Goal: Transaction & Acquisition: Obtain resource

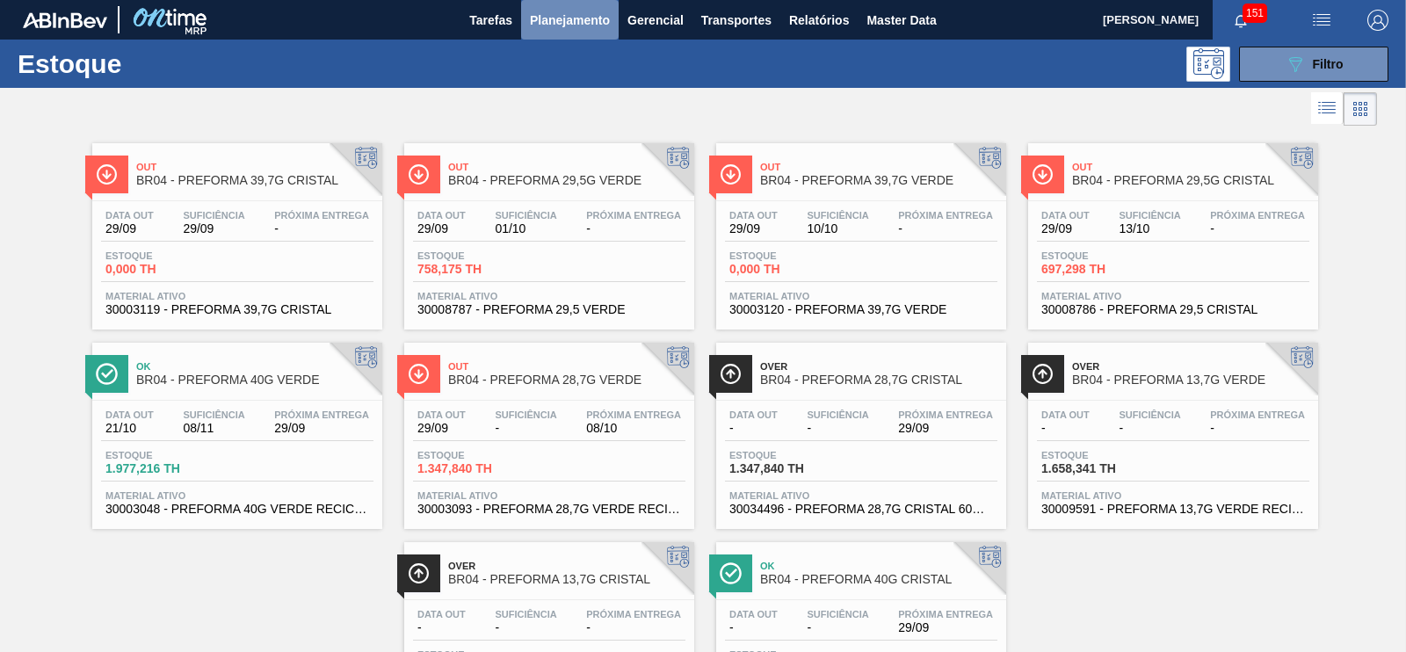
click at [577, 28] on span "Planejamento" at bounding box center [570, 20] width 80 height 21
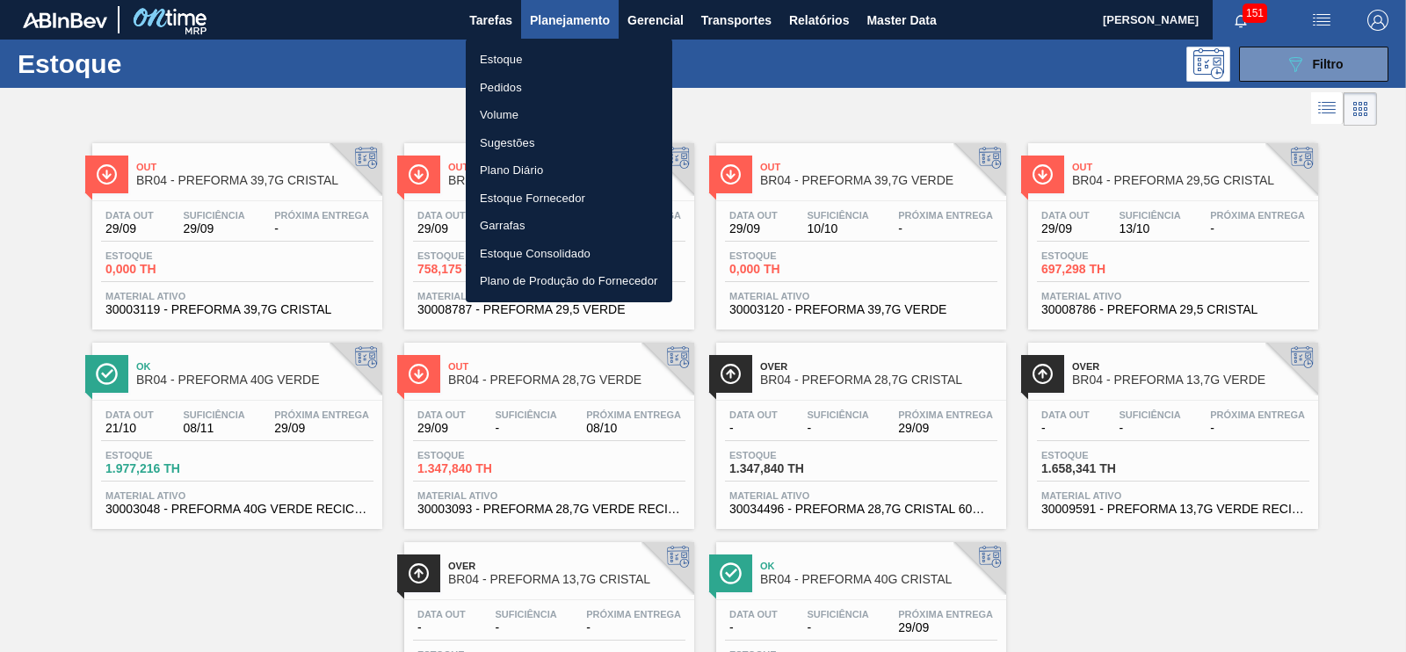
click at [493, 85] on li "Pedidos" at bounding box center [569, 88] width 206 height 28
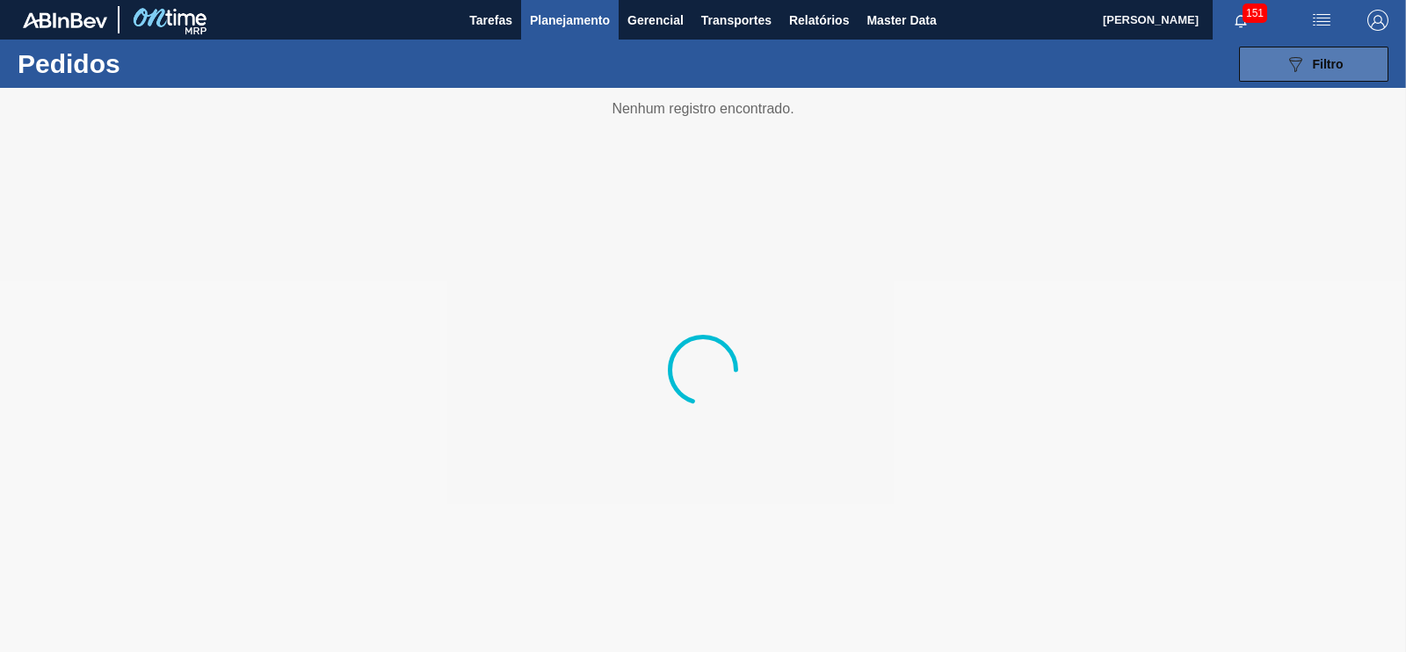
click at [1329, 76] on button "089F7B8B-B2A5-4AFE-B5C0-19BA573D28AC Filtro" at bounding box center [1313, 64] width 149 height 35
click at [1286, 70] on icon "089F7B8B-B2A5-4AFE-B5C0-19BA573D28AC" at bounding box center [1294, 64] width 21 height 21
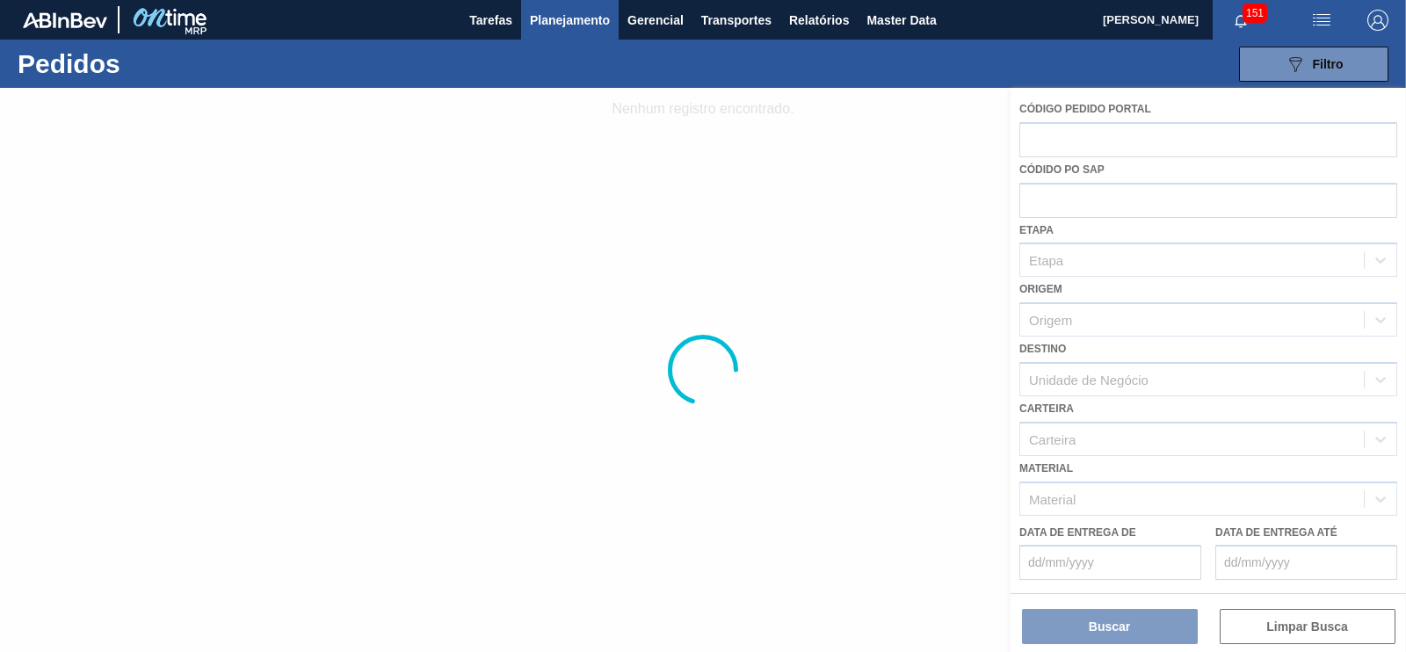
click at [538, 12] on span "Planejamento" at bounding box center [570, 20] width 80 height 21
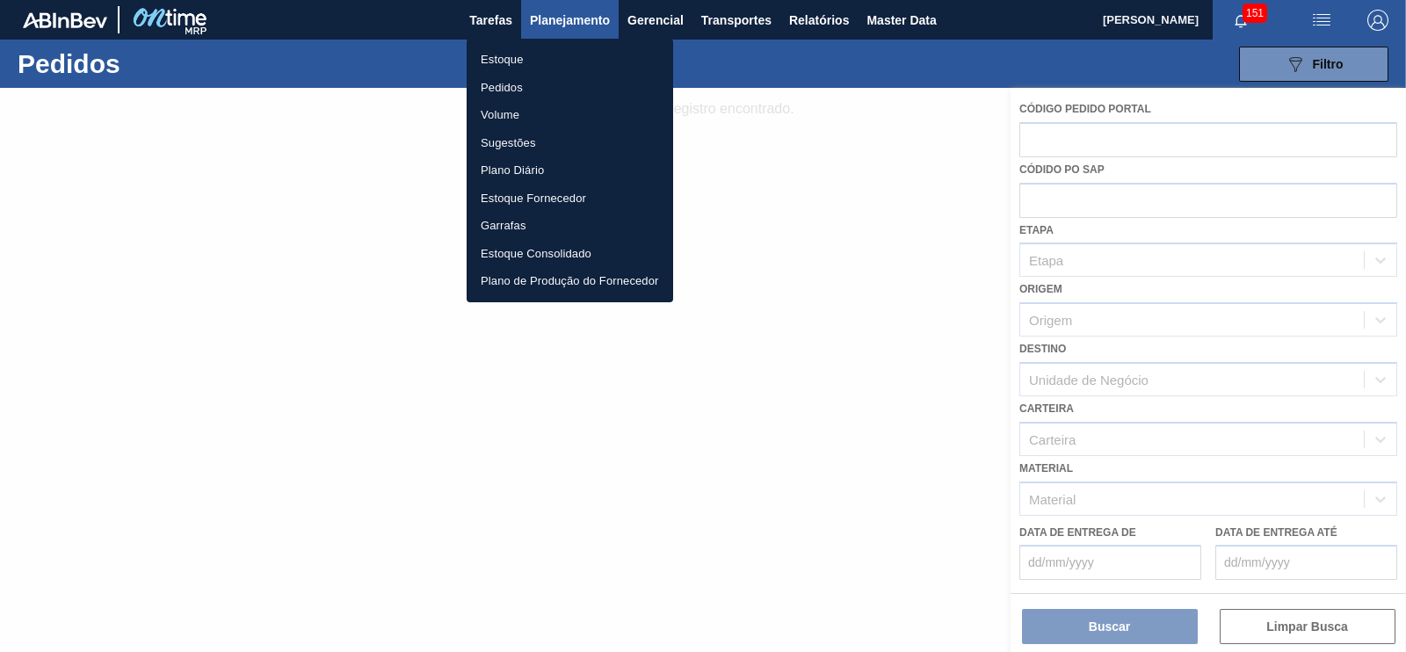
click at [508, 53] on li "Estoque" at bounding box center [569, 60] width 206 height 28
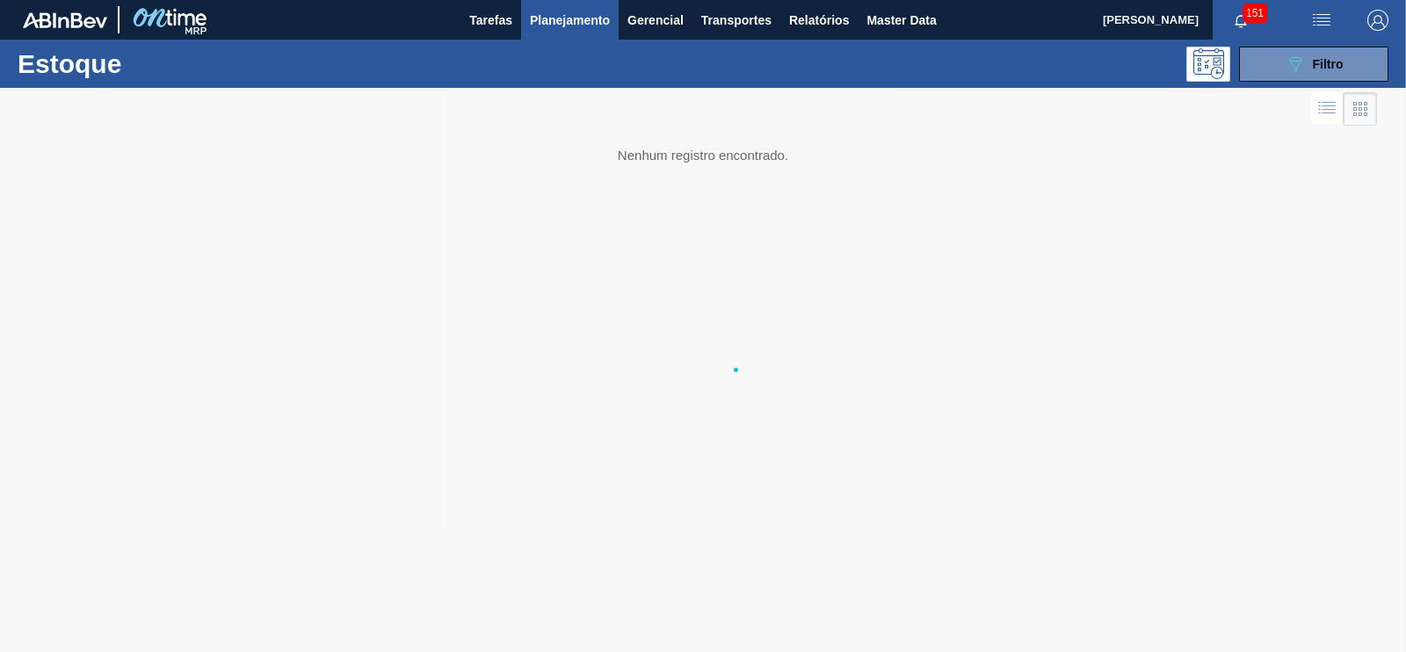
click at [575, 11] on span "Planejamento" at bounding box center [570, 20] width 80 height 21
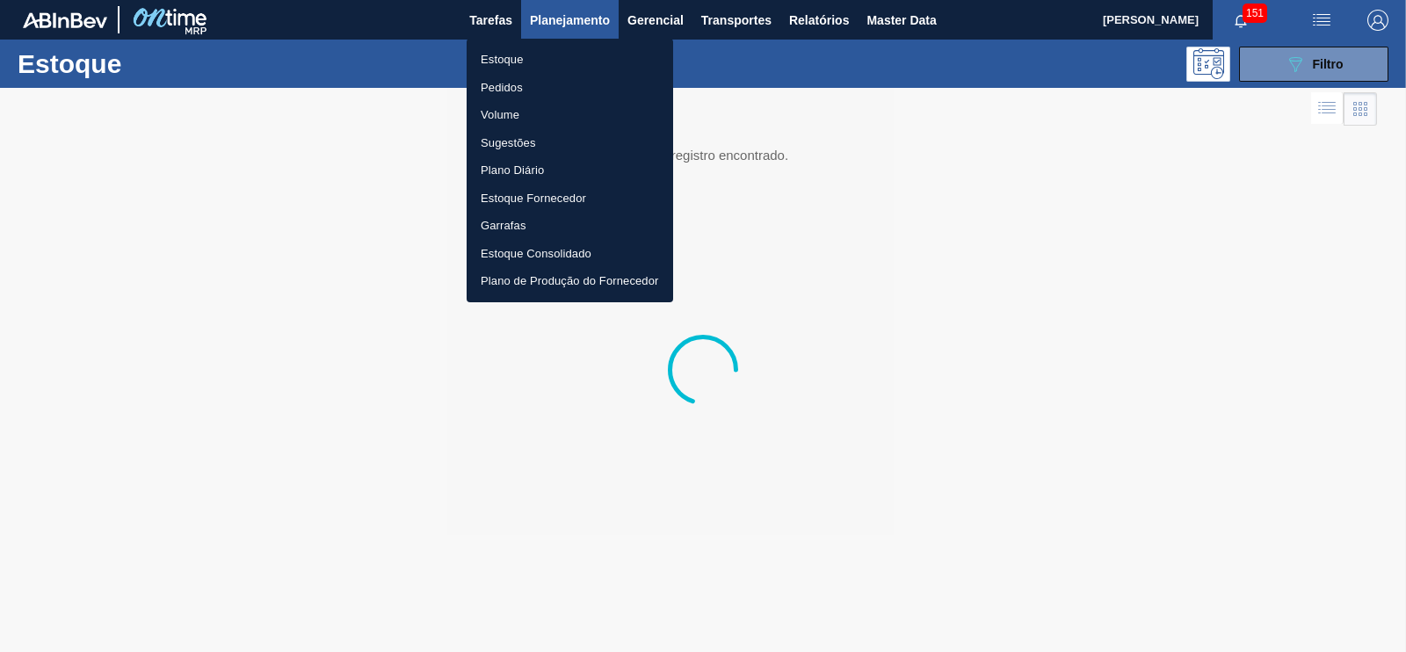
click at [505, 89] on li "Pedidos" at bounding box center [569, 88] width 206 height 28
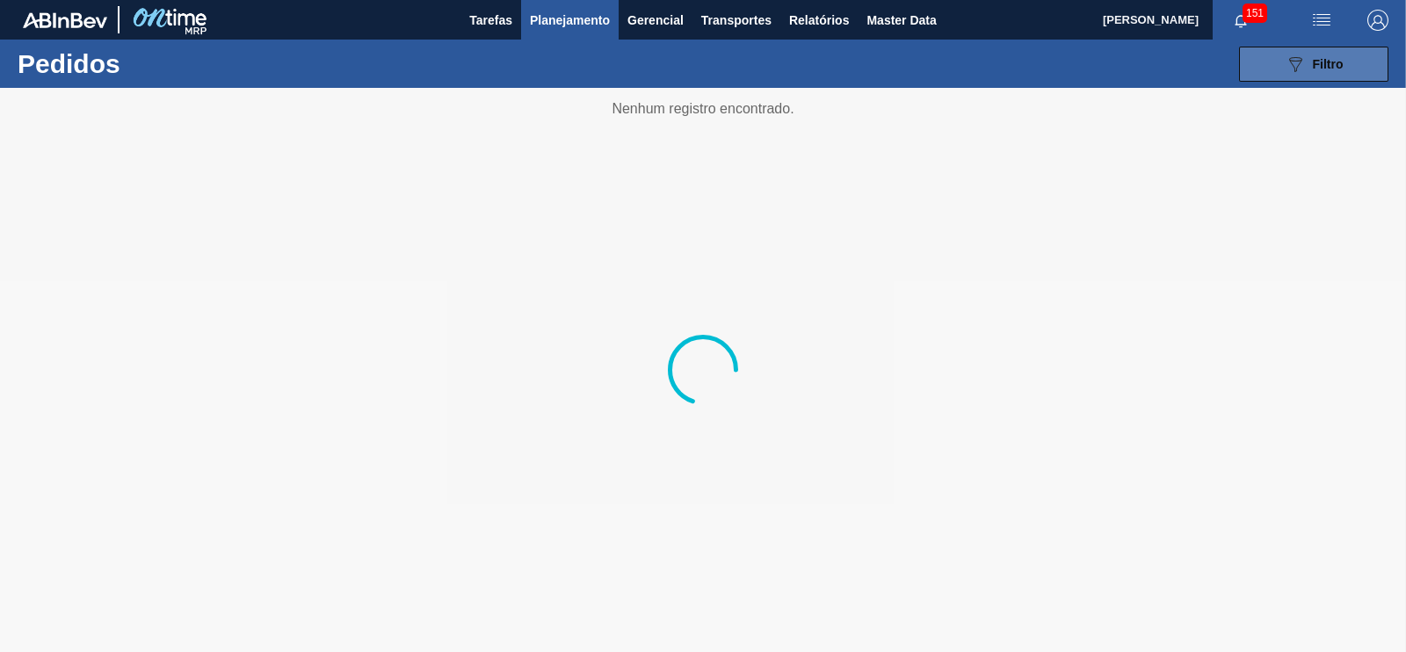
click at [1287, 61] on icon "089F7B8B-B2A5-4AFE-B5C0-19BA573D28AC" at bounding box center [1294, 64] width 21 height 21
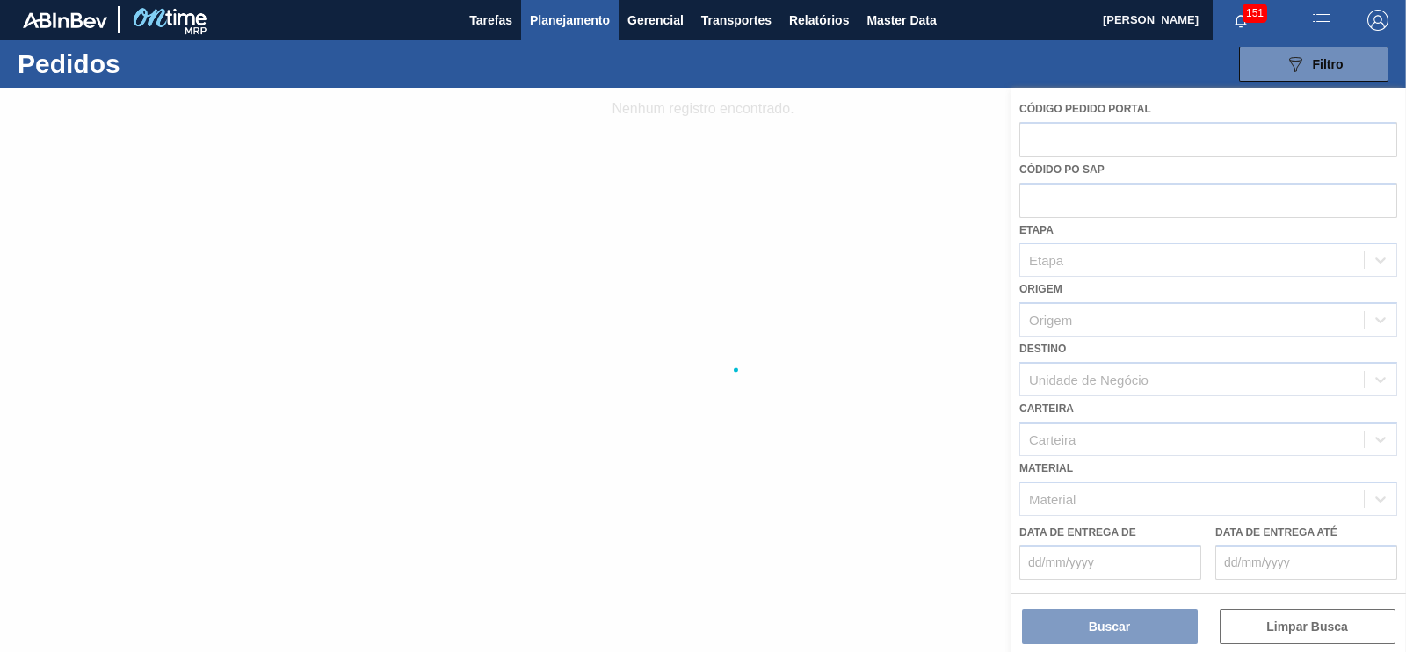
click at [1058, 175] on div at bounding box center [703, 370] width 1406 height 564
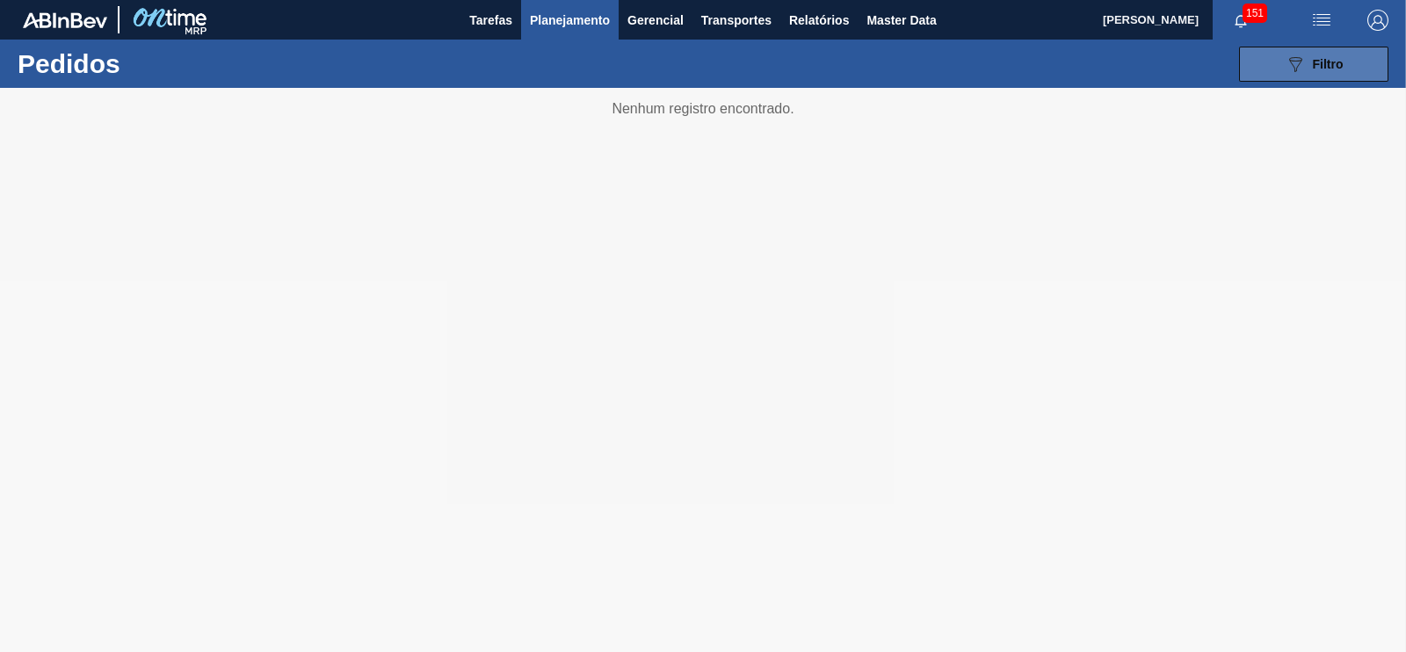
click at [1290, 56] on icon "089F7B8B-B2A5-4AFE-B5C0-19BA573D28AC" at bounding box center [1294, 64] width 21 height 21
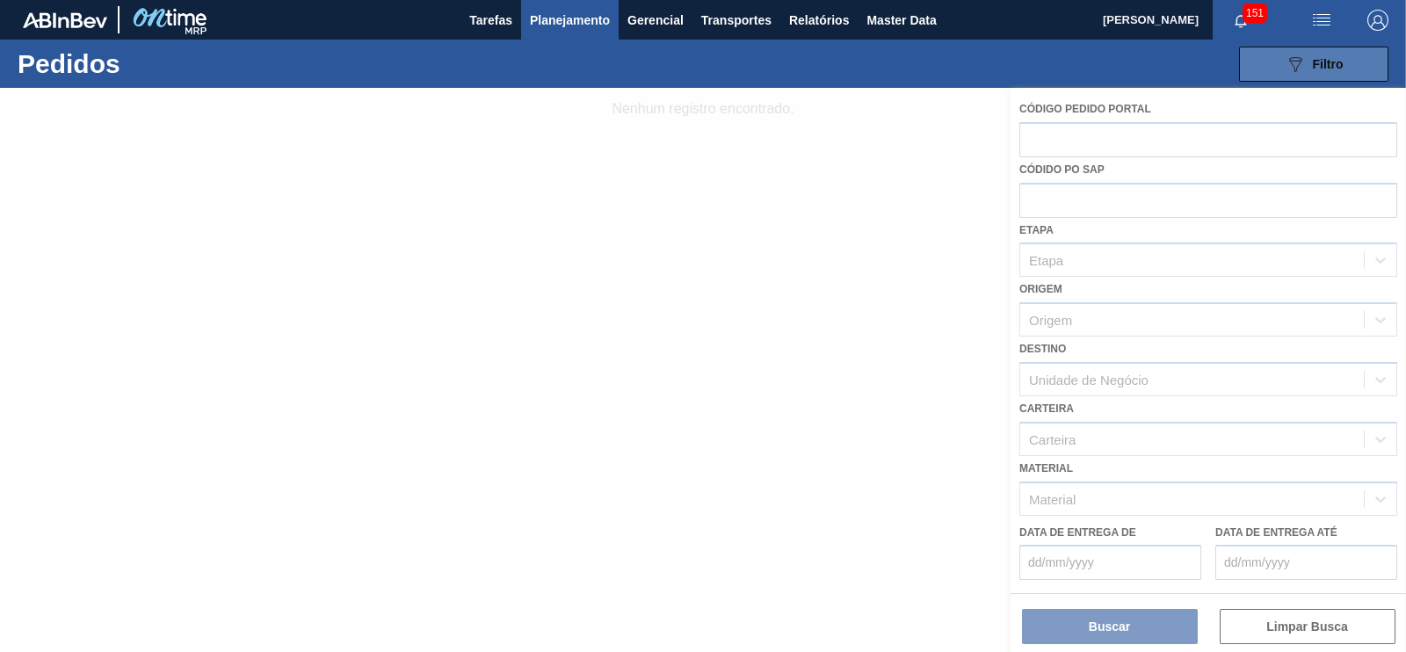
click at [1286, 47] on button "089F7B8B-B2A5-4AFE-B5C0-19BA573D28AC Filtro" at bounding box center [1313, 64] width 149 height 35
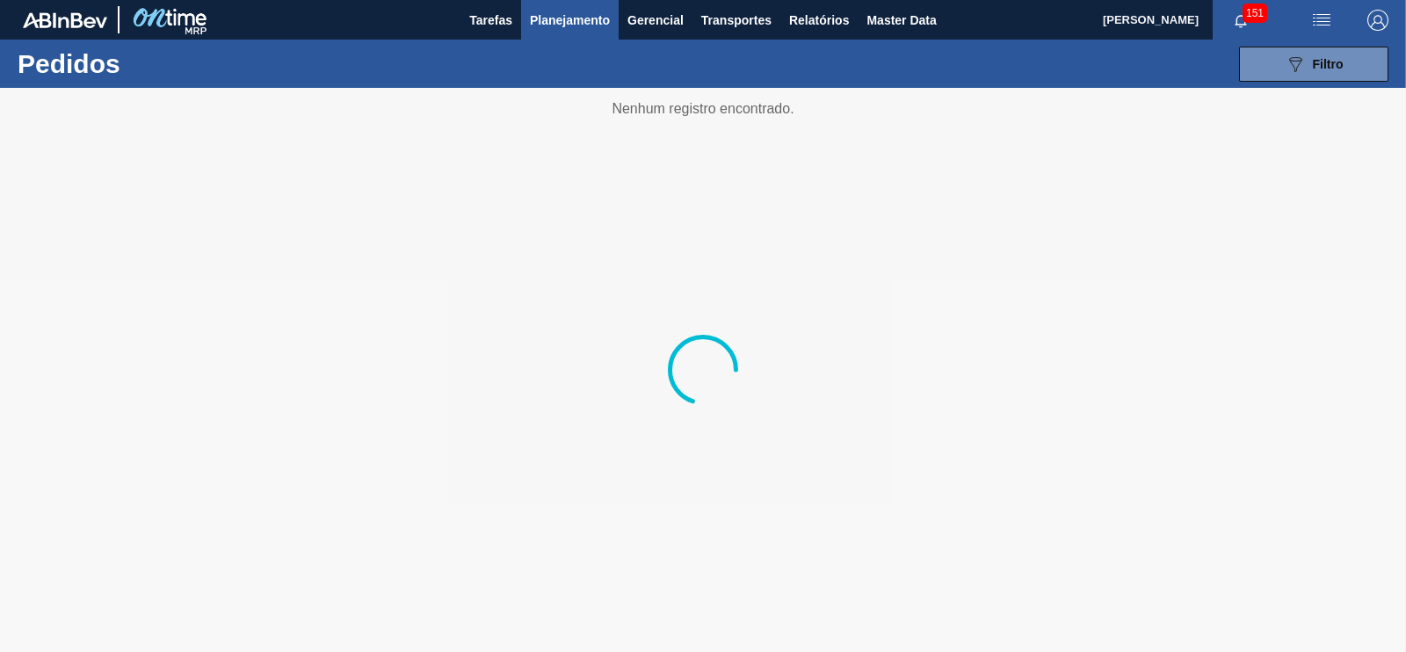
click at [1146, 173] on div at bounding box center [703, 370] width 1406 height 564
click at [1274, 76] on button "089F7B8B-B2A5-4AFE-B5C0-19BA573D28AC Filtro" at bounding box center [1313, 64] width 149 height 35
click at [949, 1] on div "Tarefas Planejamento Gerencial Transportes Relatórios Master Data" at bounding box center [703, 20] width 1406 height 40
click at [1319, 70] on span "Filtro" at bounding box center [1327, 64] width 31 height 14
click at [1297, 54] on icon "089F7B8B-B2A5-4AFE-B5C0-19BA573D28AC" at bounding box center [1294, 64] width 21 height 21
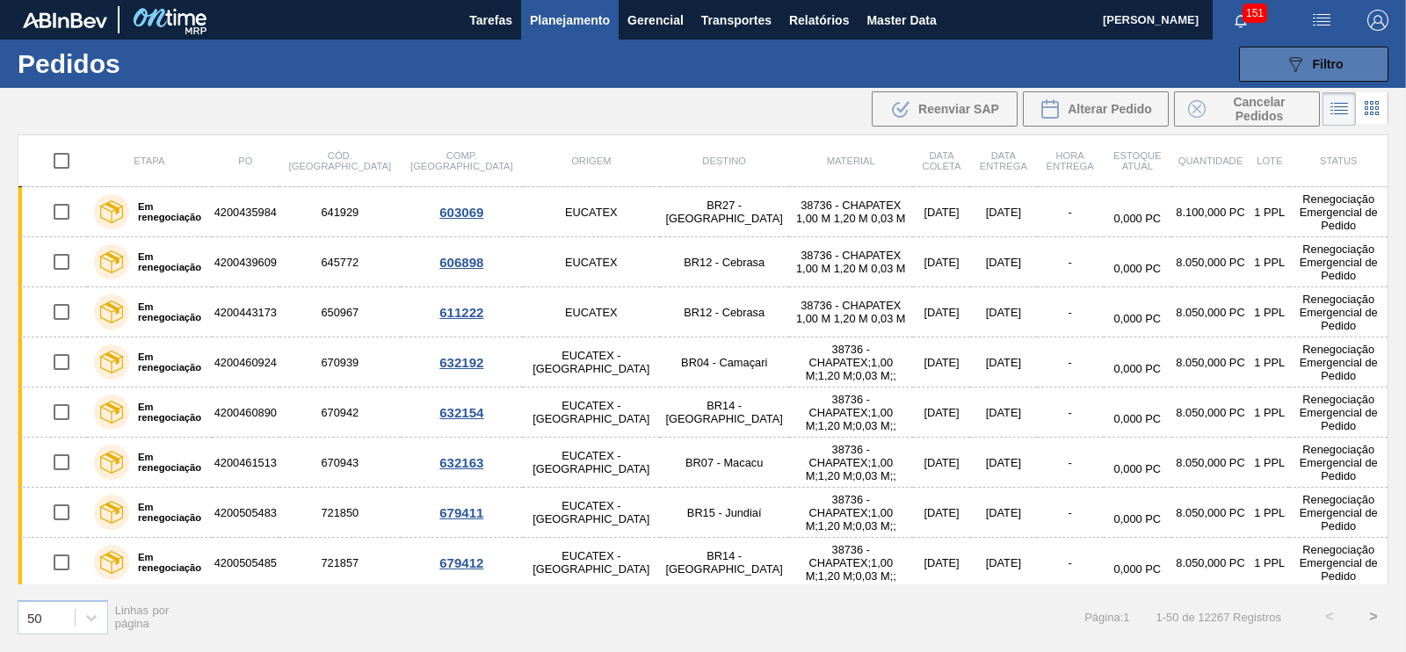
click at [1265, 63] on button "089F7B8B-B2A5-4AFE-B5C0-19BA573D28AC Filtro" at bounding box center [1313, 64] width 149 height 35
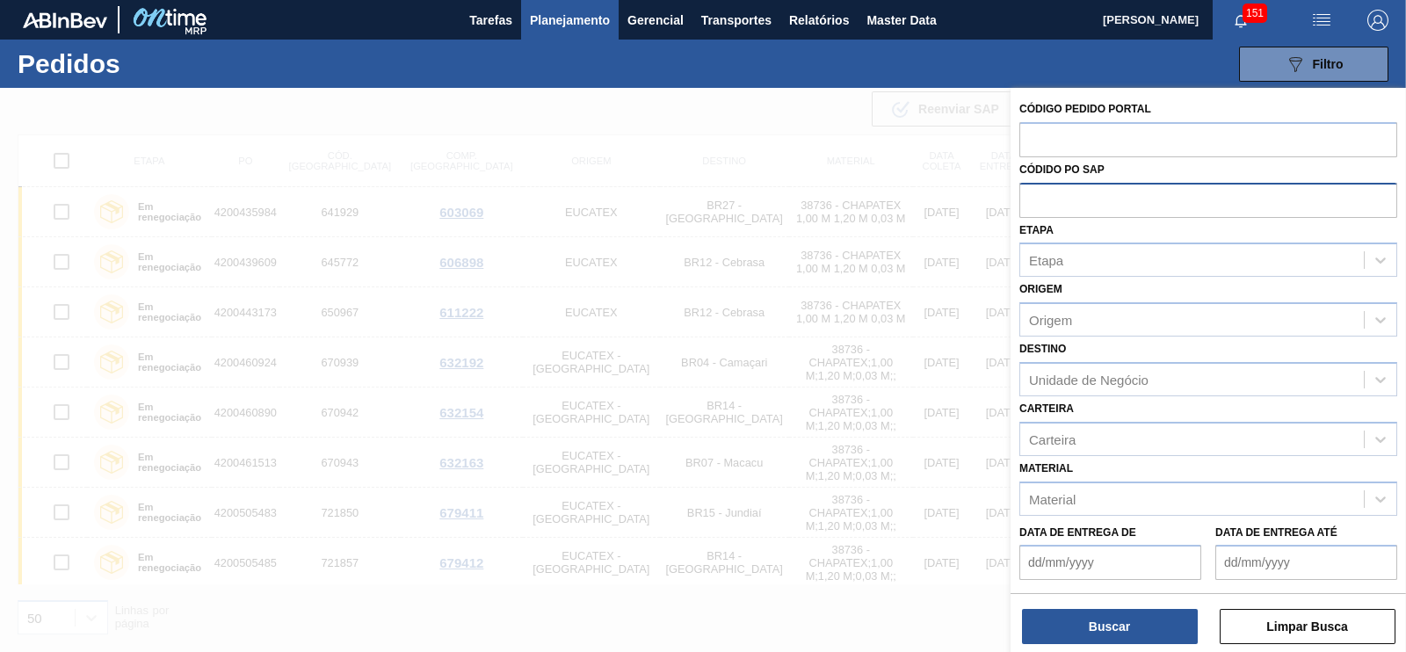
click at [1100, 205] on input "text" at bounding box center [1208, 199] width 378 height 33
paste input "5800380564"
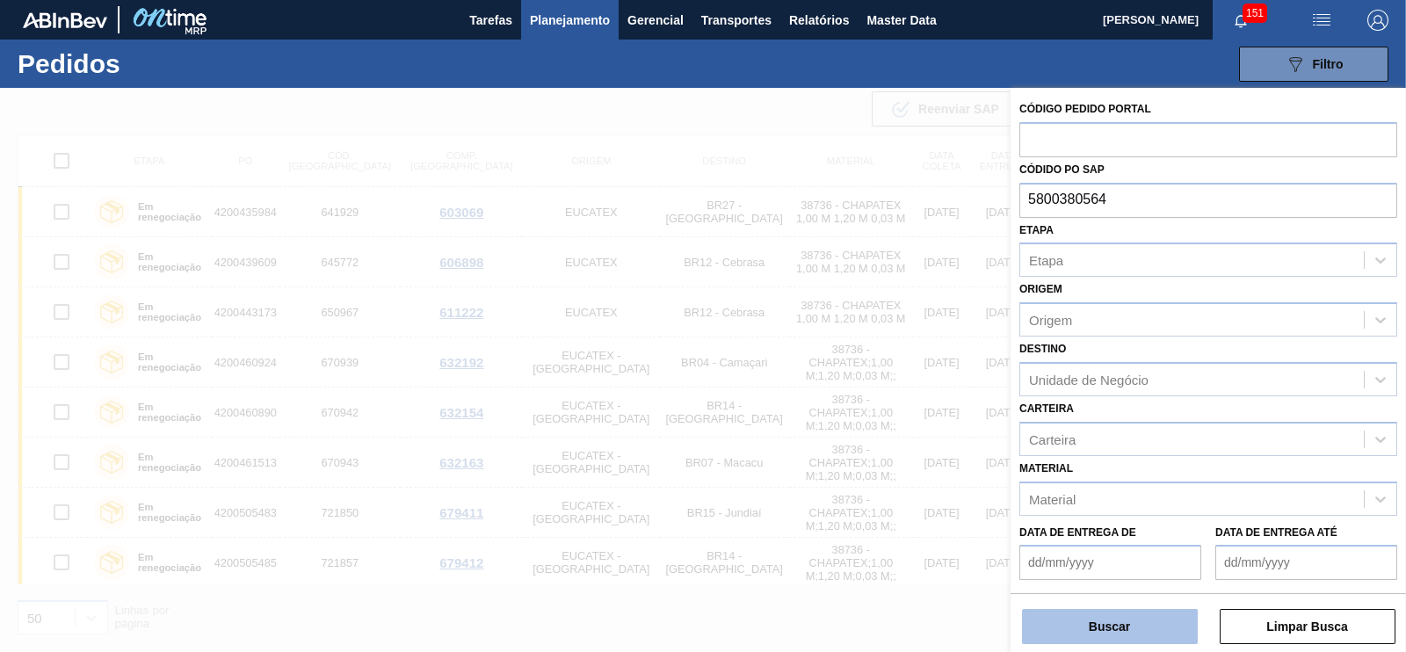
type input "5800380564"
click at [1102, 630] on button "Buscar" at bounding box center [1110, 626] width 176 height 35
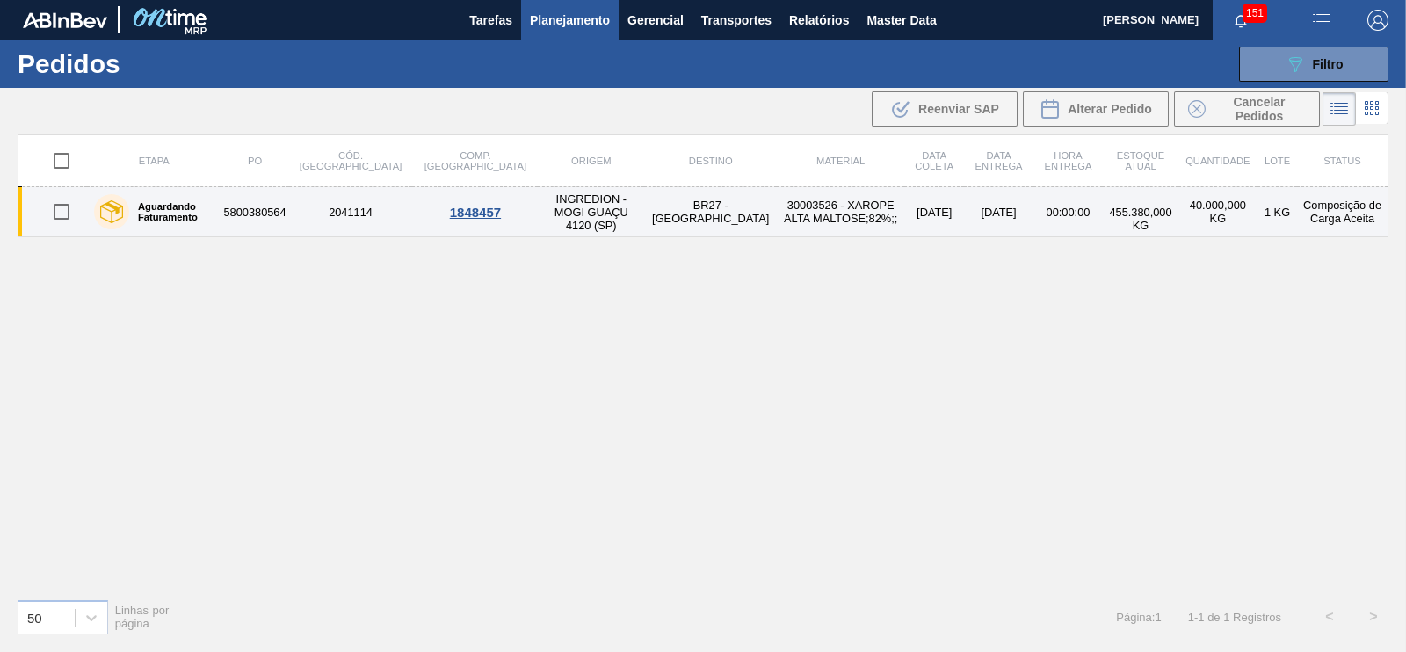
click at [53, 204] on input "checkbox" at bounding box center [61, 211] width 37 height 37
checkbox input "true"
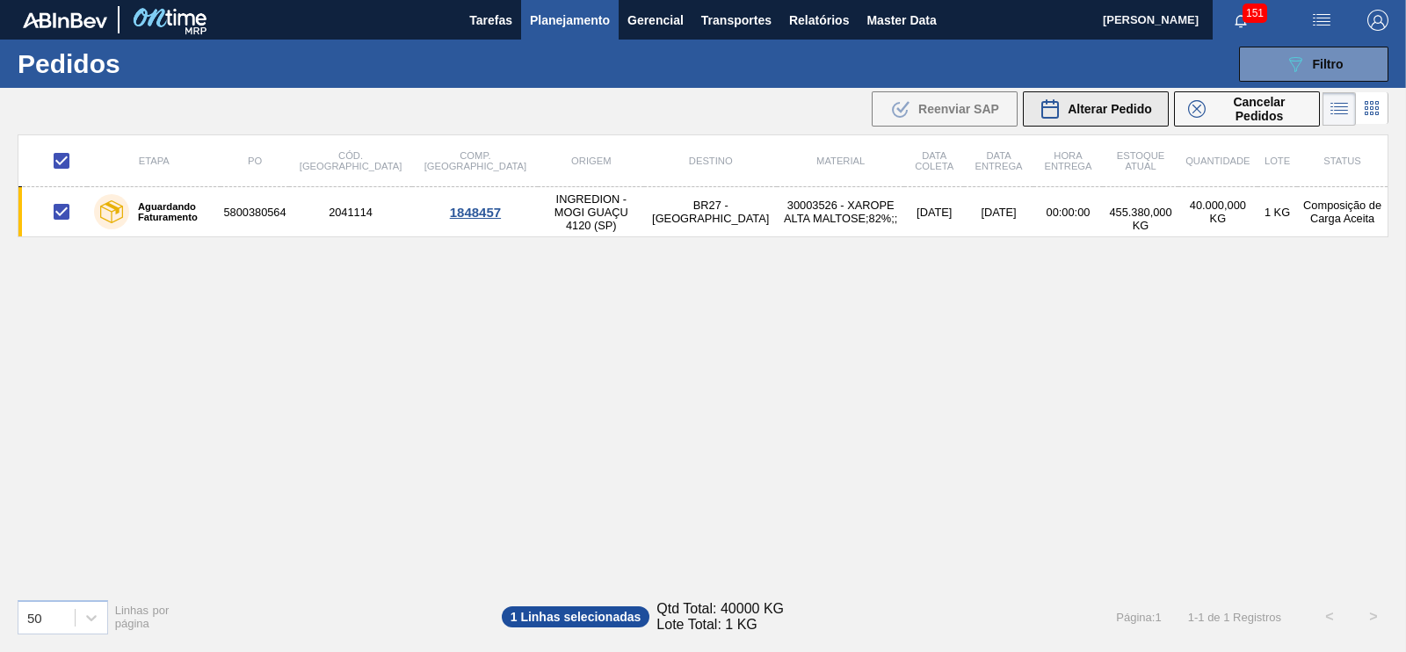
click at [1063, 105] on div "Alterar Pedido" at bounding box center [1095, 108] width 112 height 21
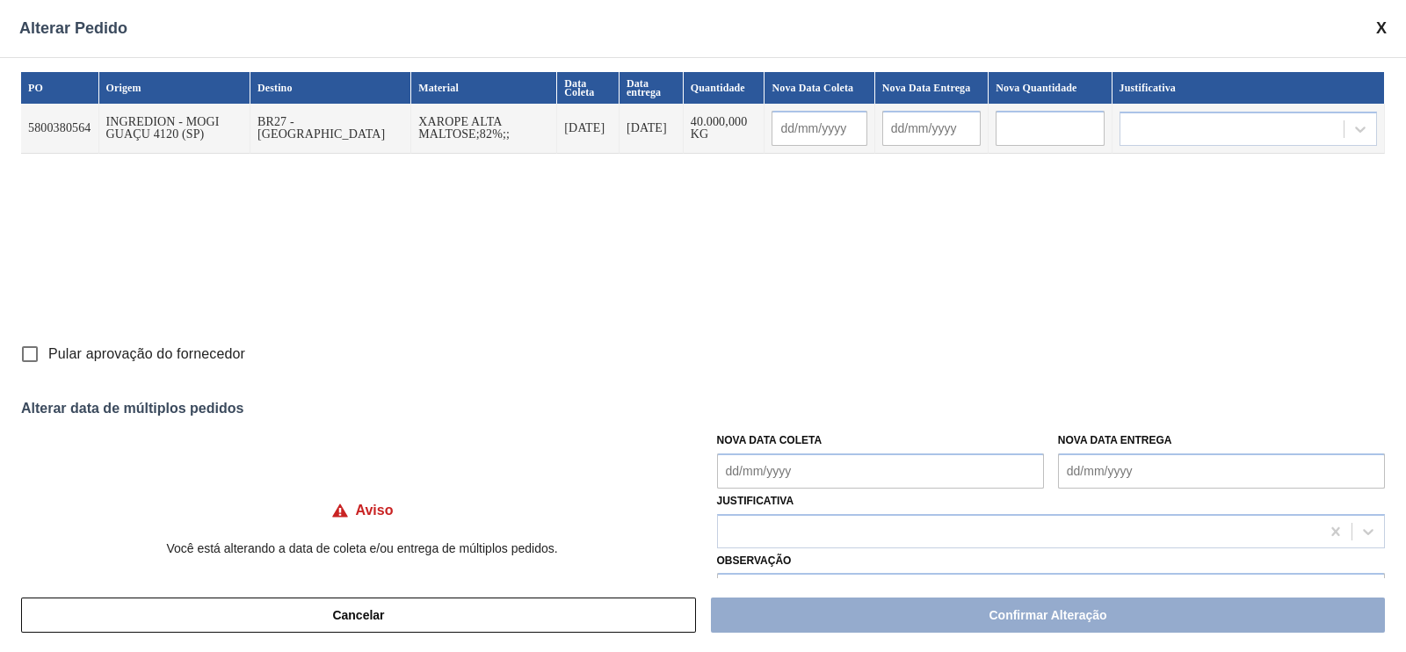
click at [1041, 130] on input "text" at bounding box center [1049, 128] width 108 height 35
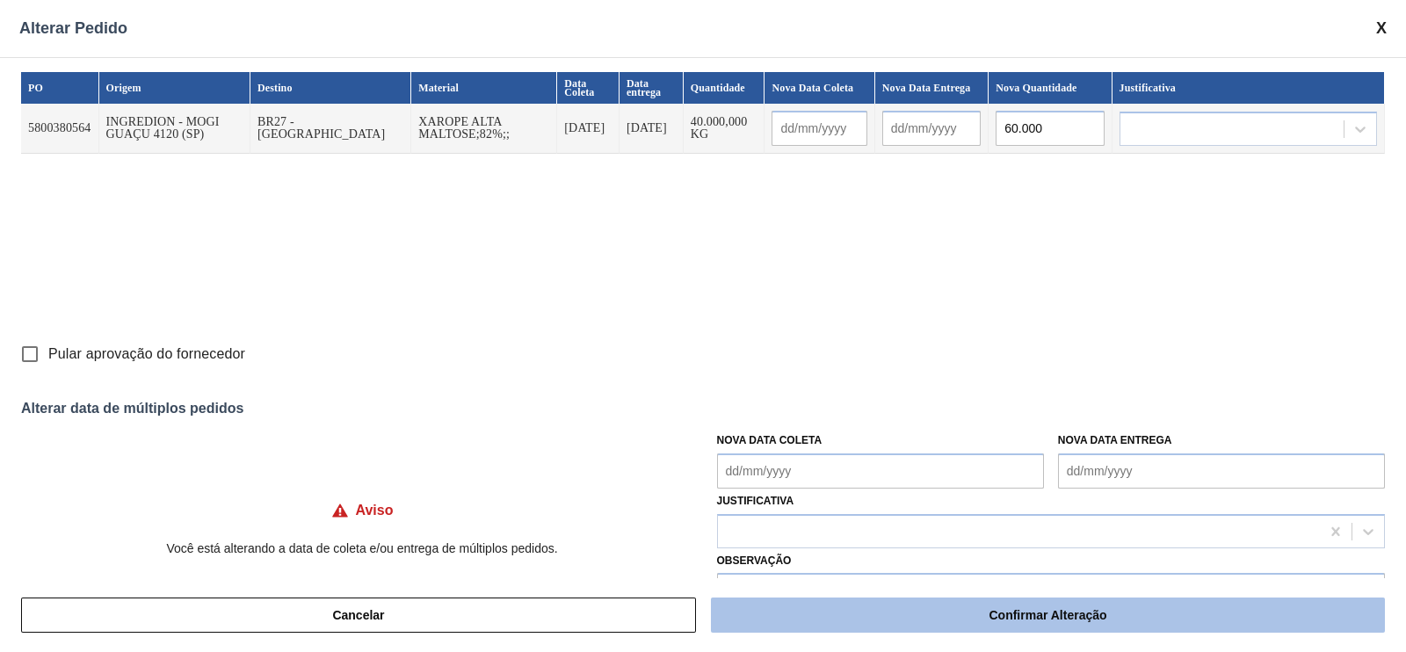
type input "60.000"
click at [920, 608] on button "Confirmar Alteração" at bounding box center [1048, 614] width 674 height 35
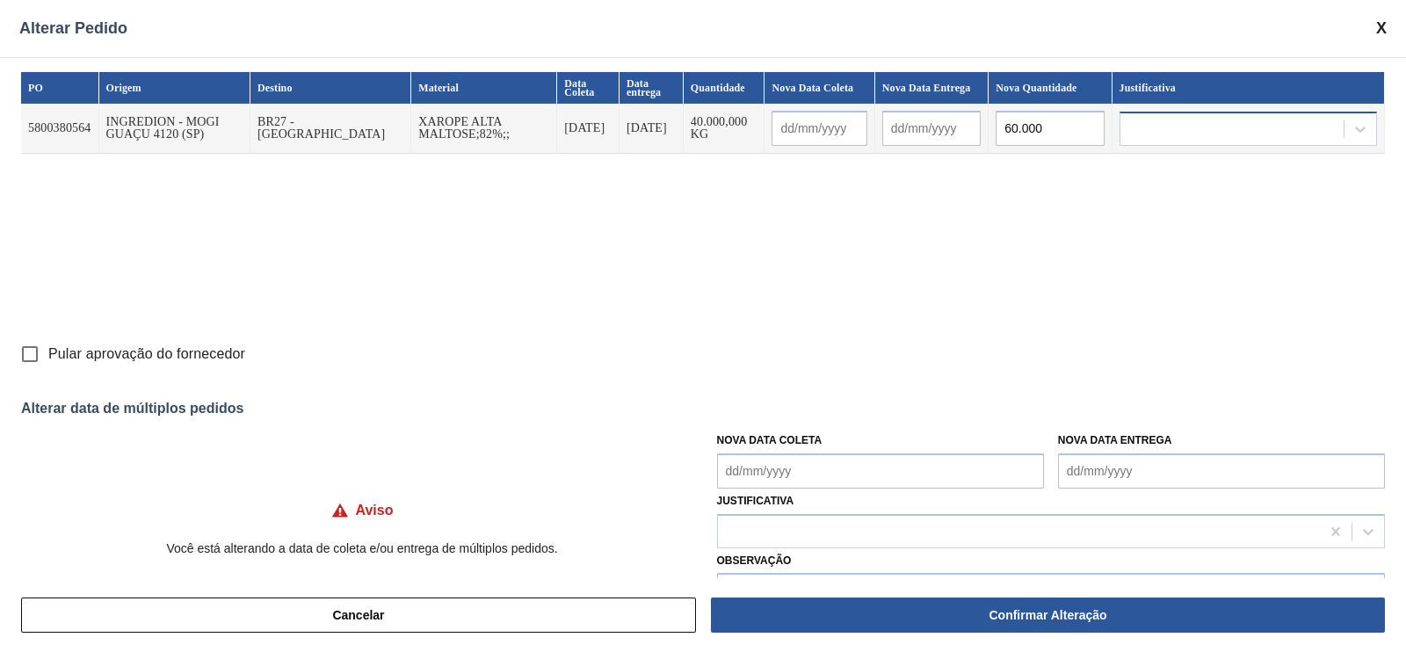
click at [1181, 126] on div at bounding box center [1231, 128] width 223 height 25
type input "L"
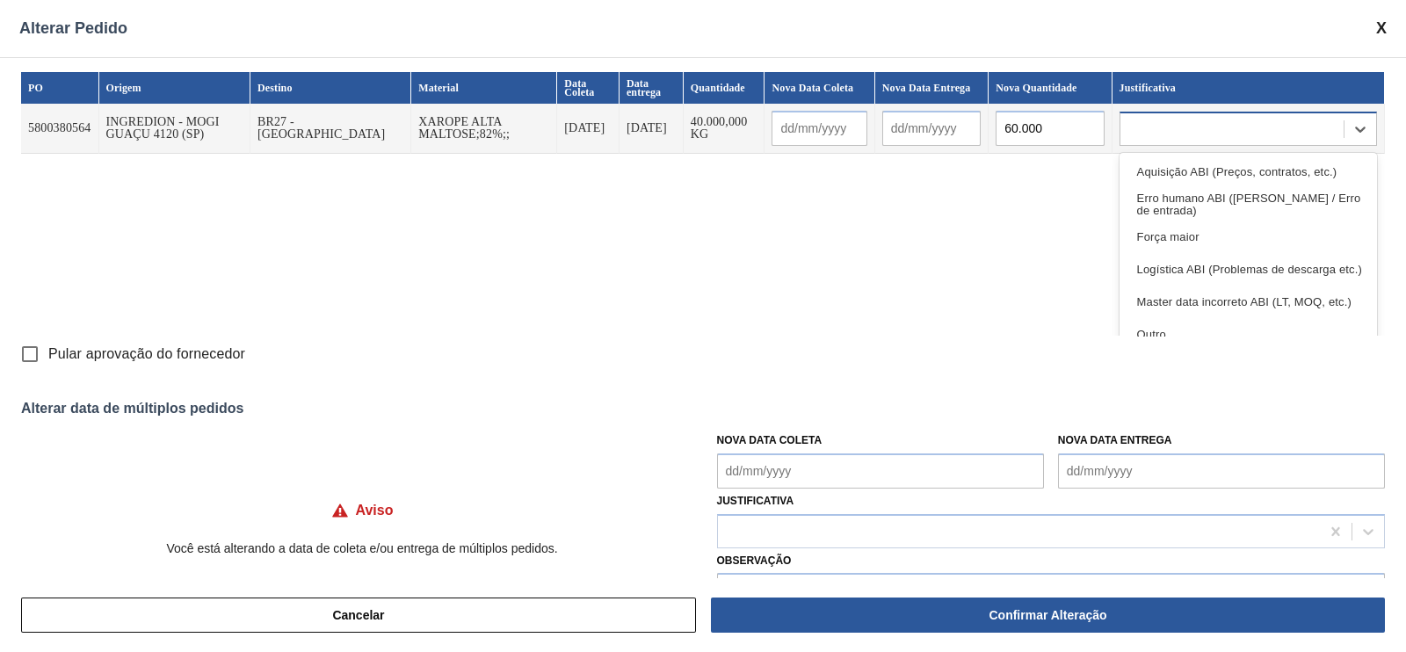
type input "N"
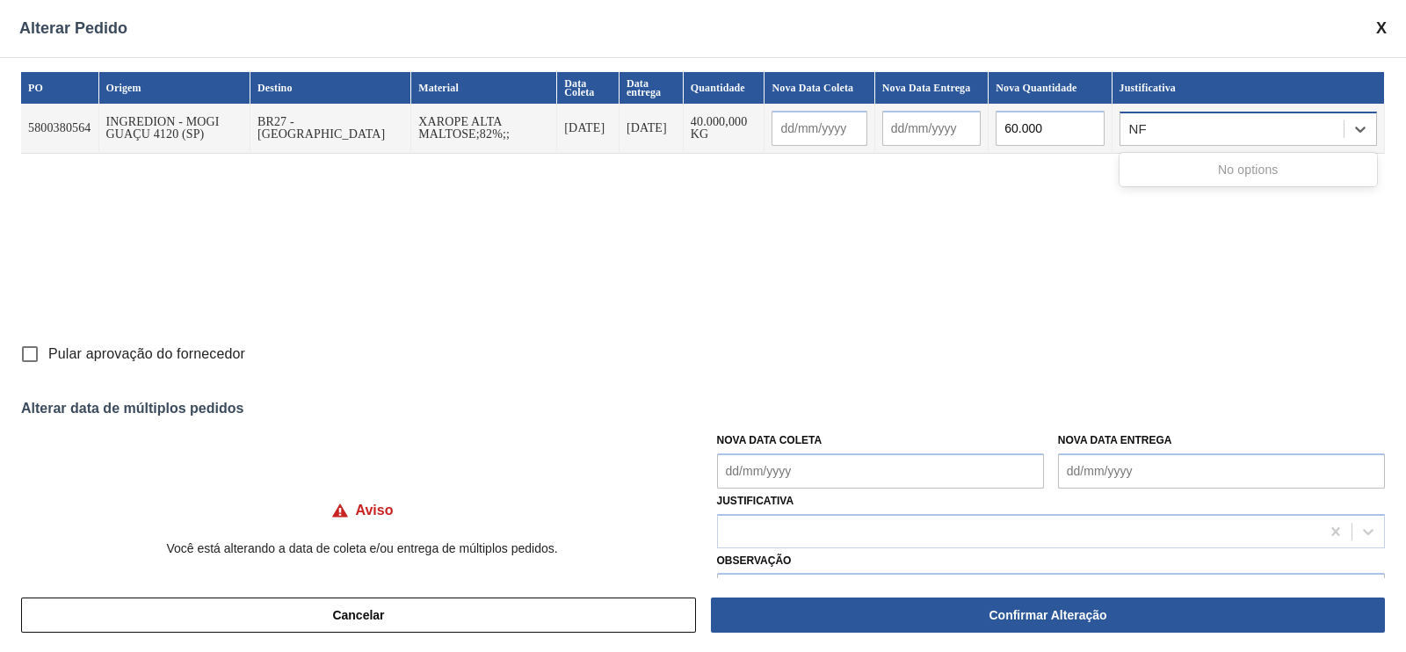
type input "N"
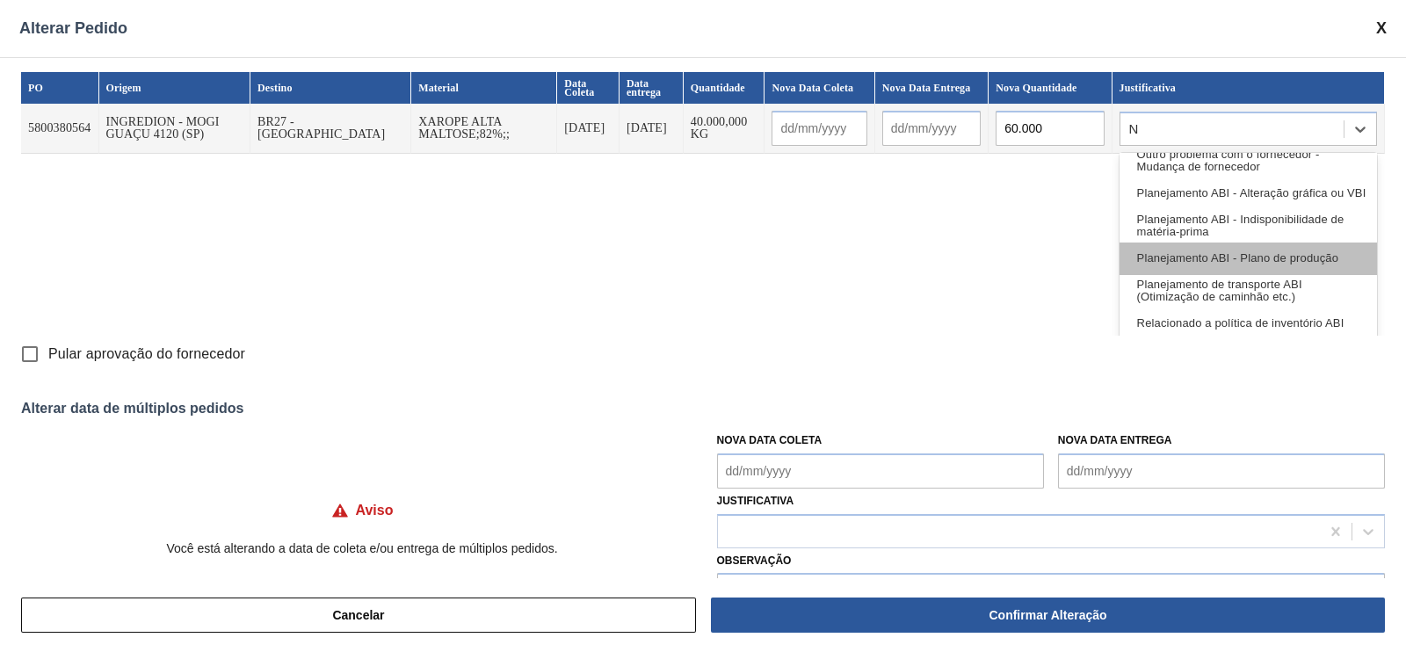
scroll to position [198, 0]
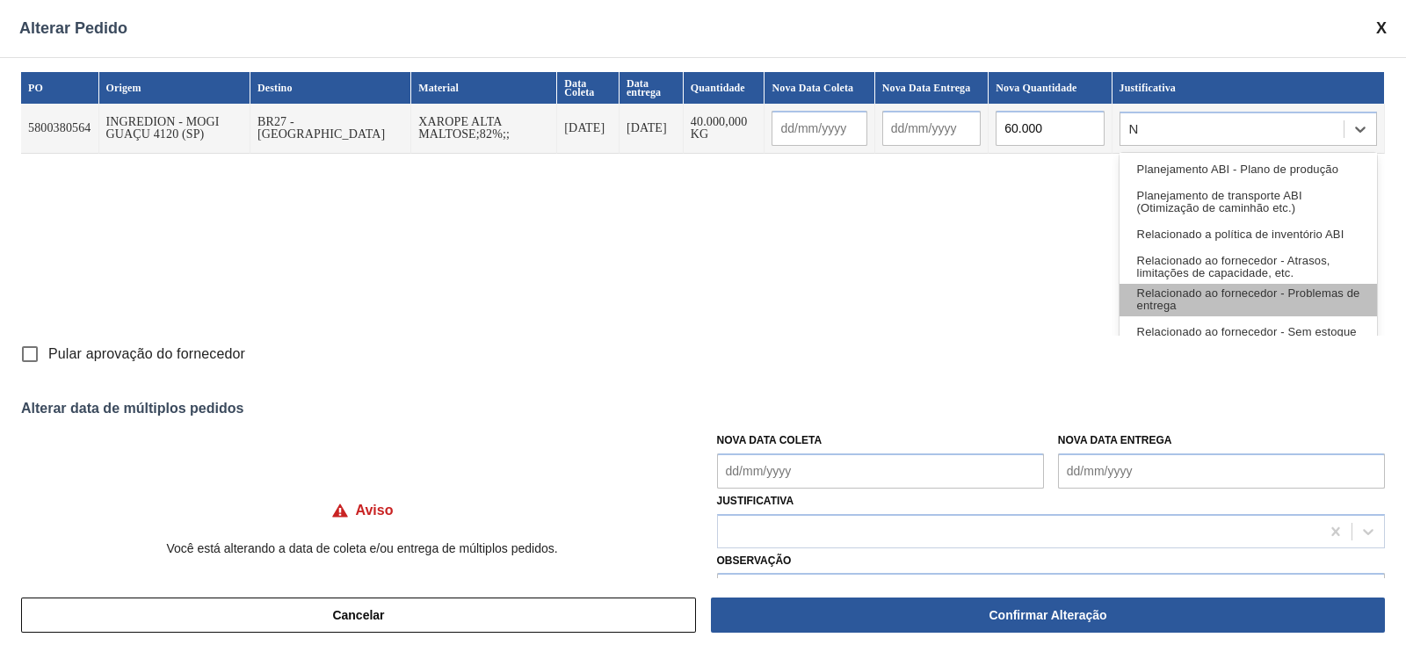
click at [1232, 300] on div "Relacionado ao fornecedor - Problemas de entrega" at bounding box center [1247, 300] width 257 height 33
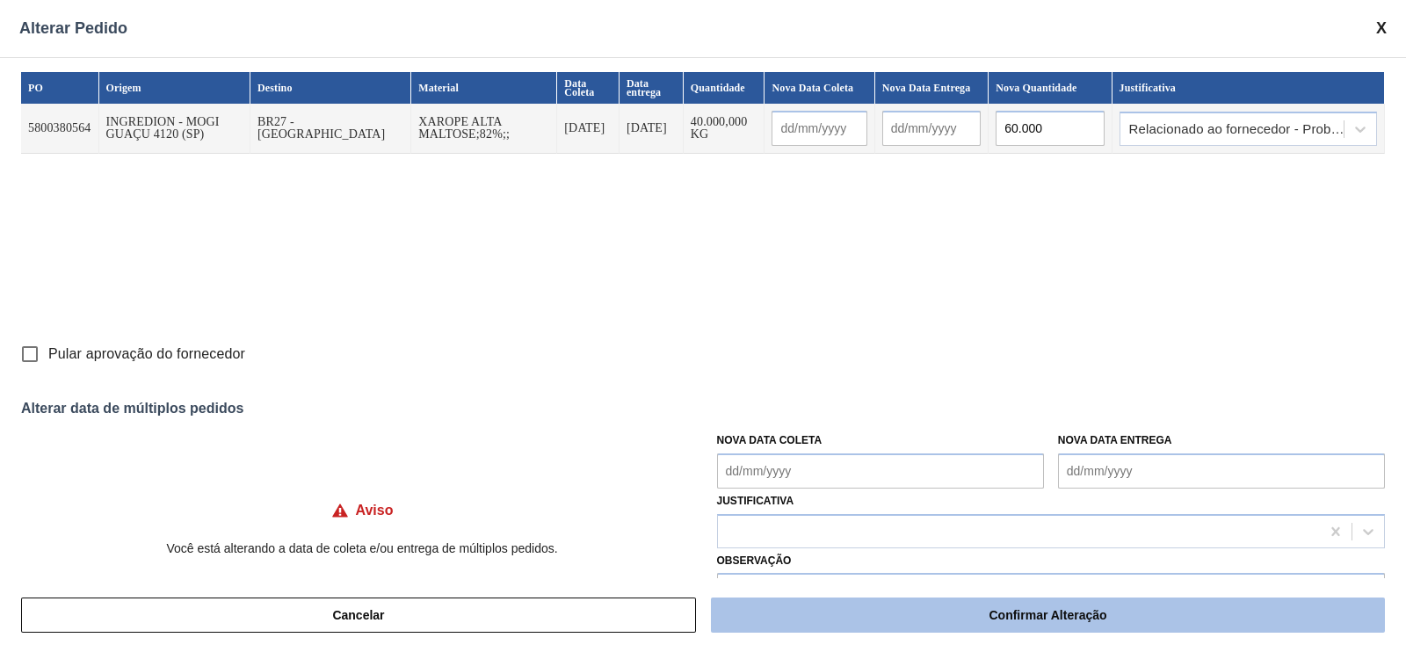
click at [1038, 607] on button "Confirmar Alteração" at bounding box center [1048, 614] width 674 height 35
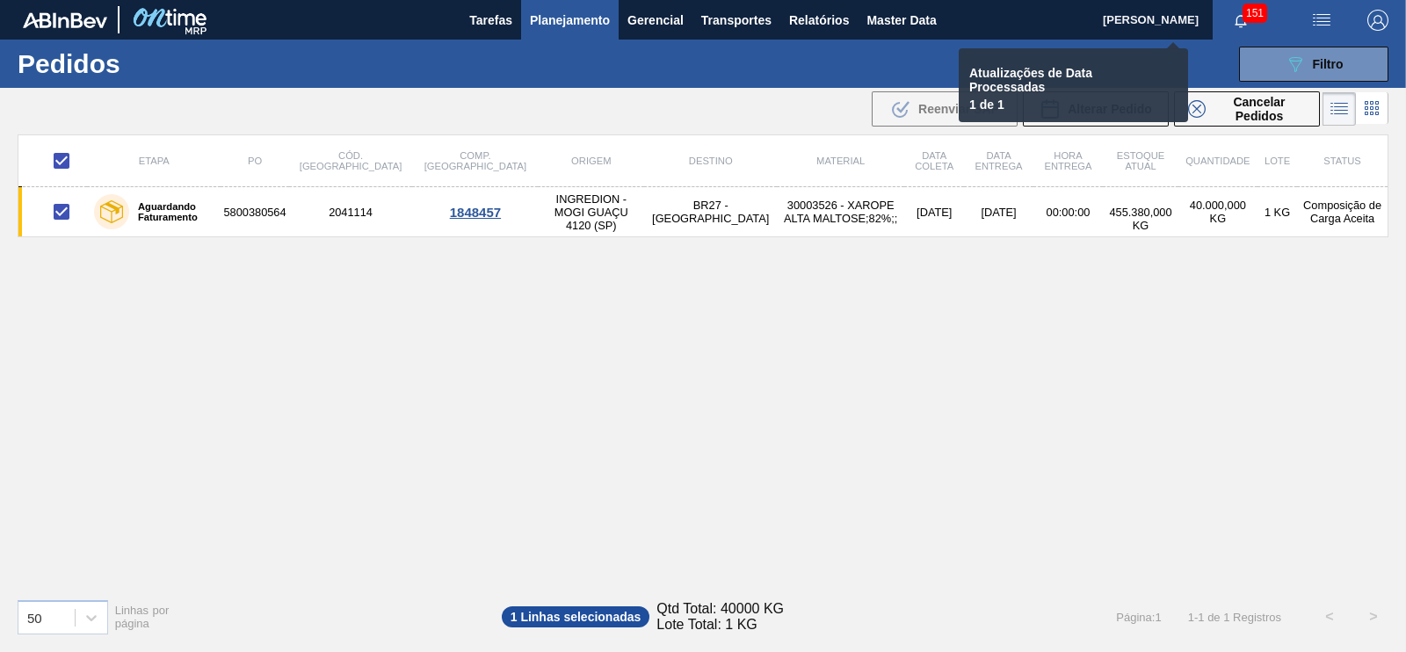
checkbox input "false"
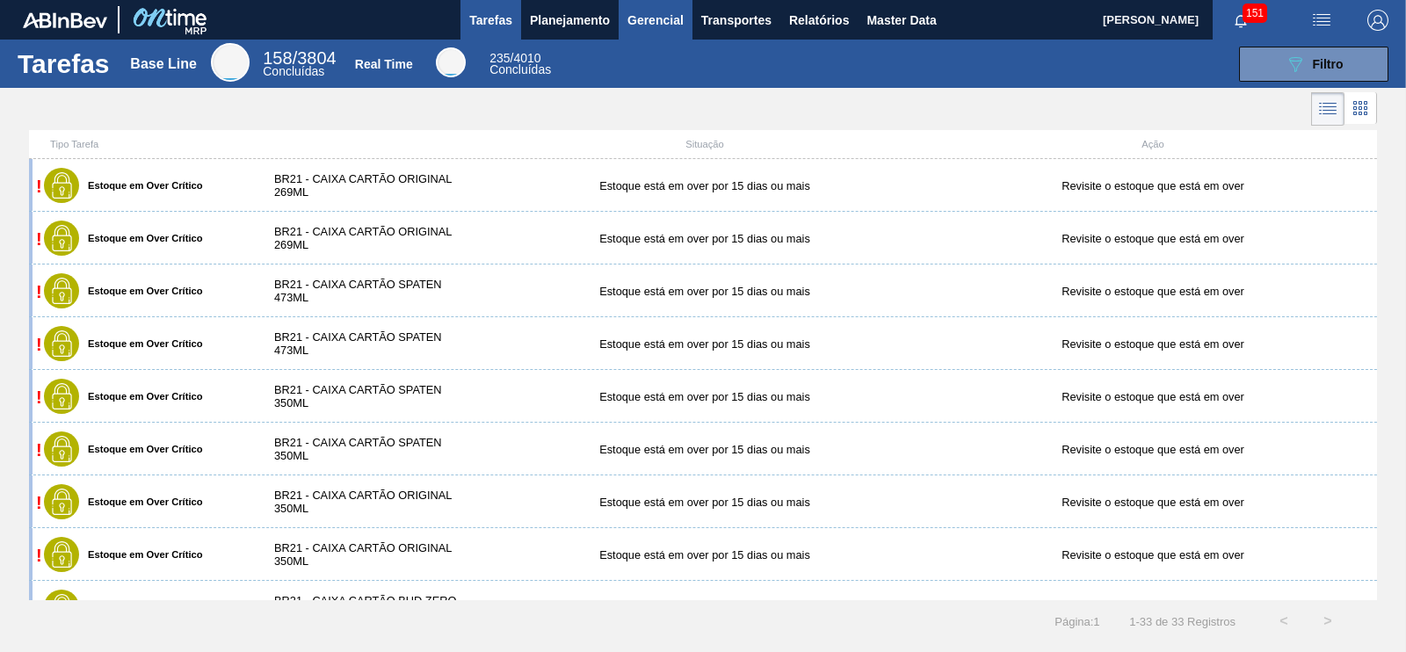
click at [619, 24] on button "Gerencial" at bounding box center [655, 20] width 74 height 40
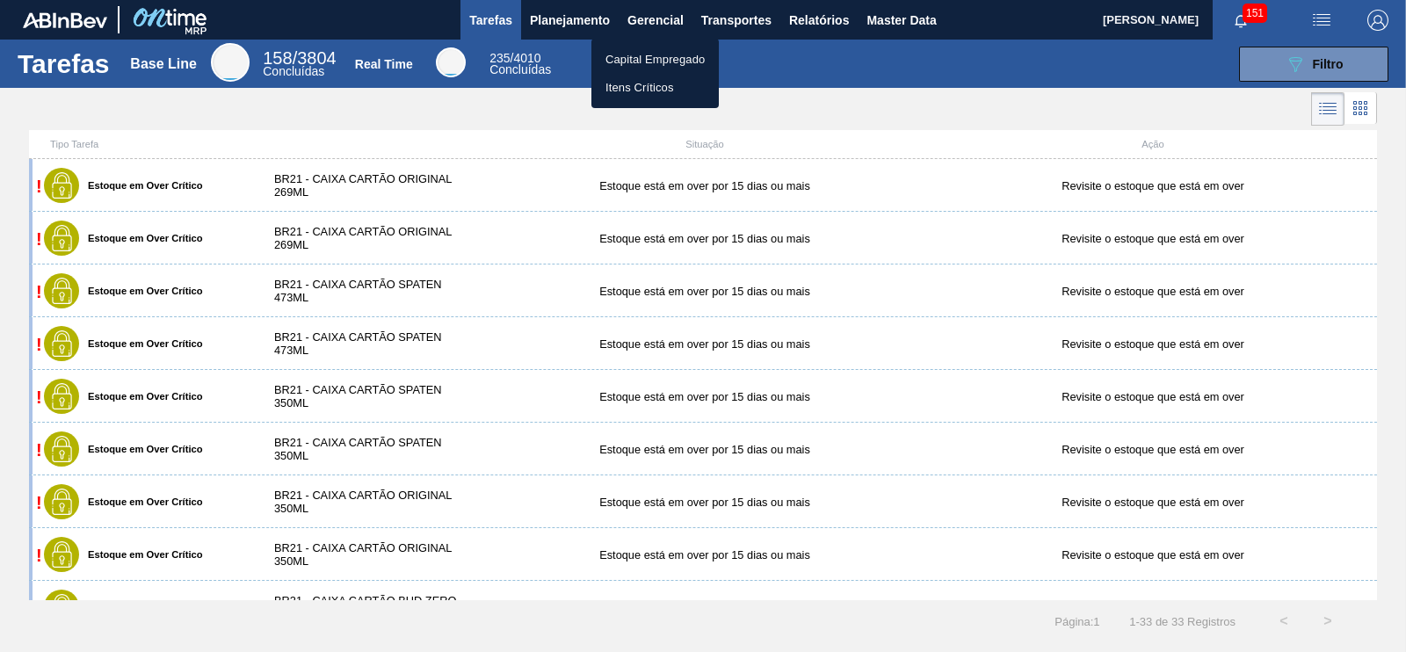
click at [595, 18] on div at bounding box center [703, 326] width 1406 height 652
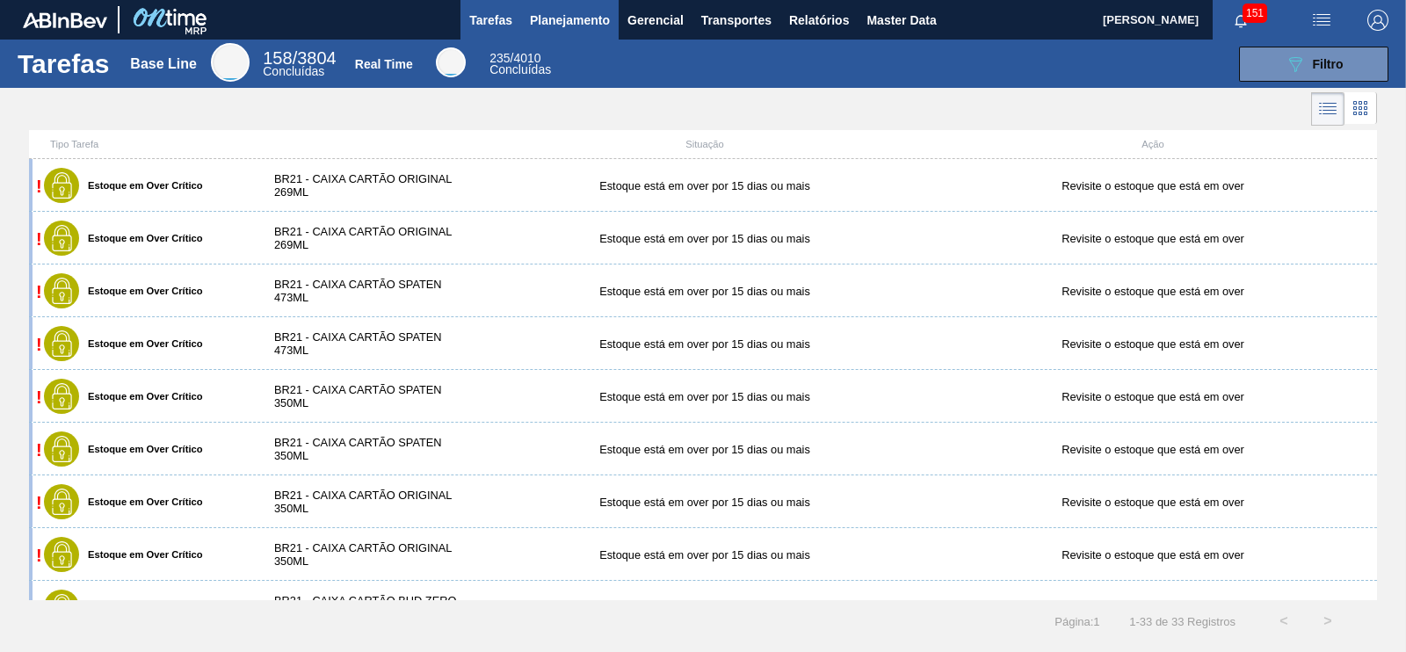
click at [577, 15] on span "Planejamento" at bounding box center [570, 20] width 80 height 21
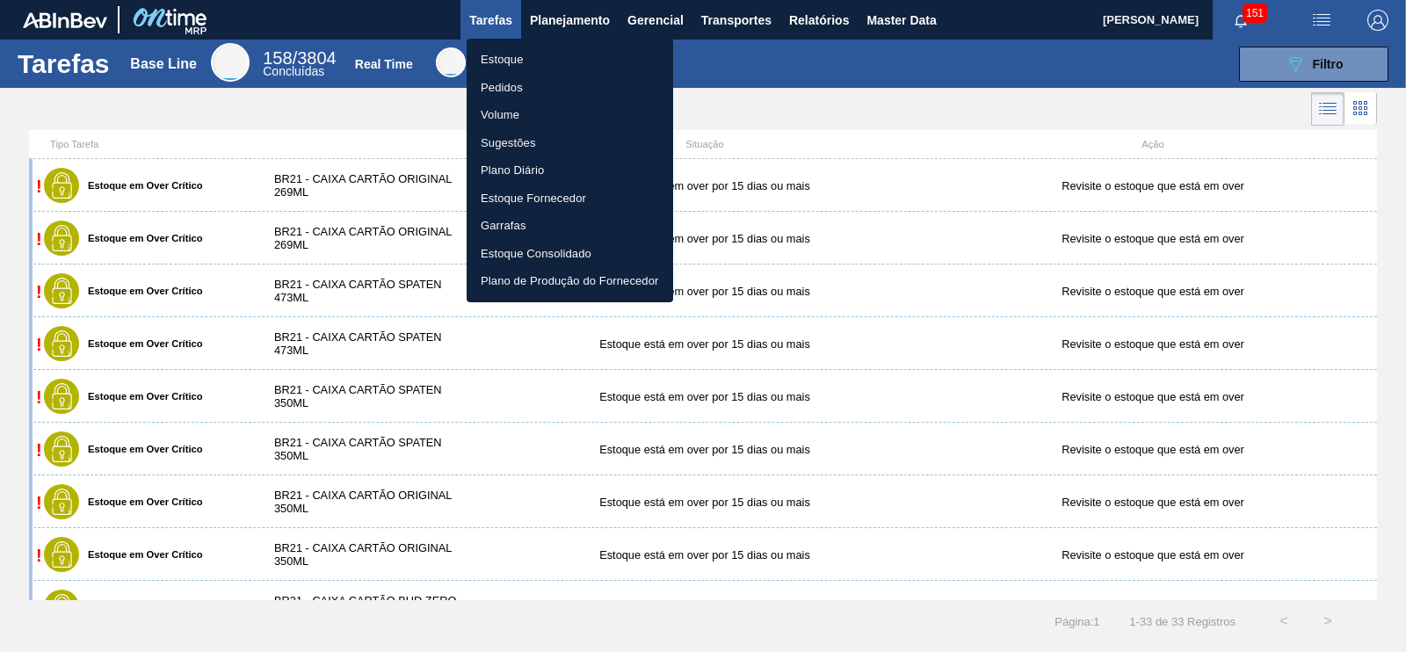
click at [492, 58] on li "Estoque" at bounding box center [569, 60] width 206 height 28
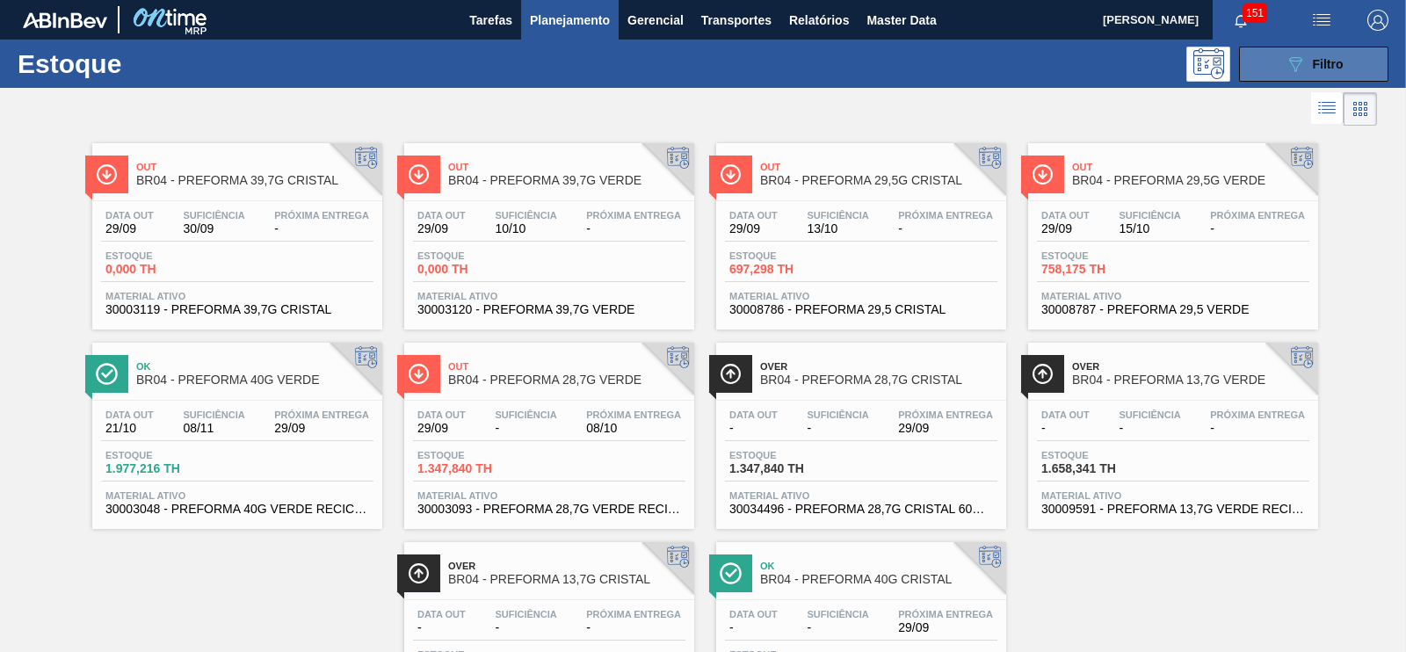
click at [1312, 59] on span "Filtro" at bounding box center [1327, 64] width 31 height 14
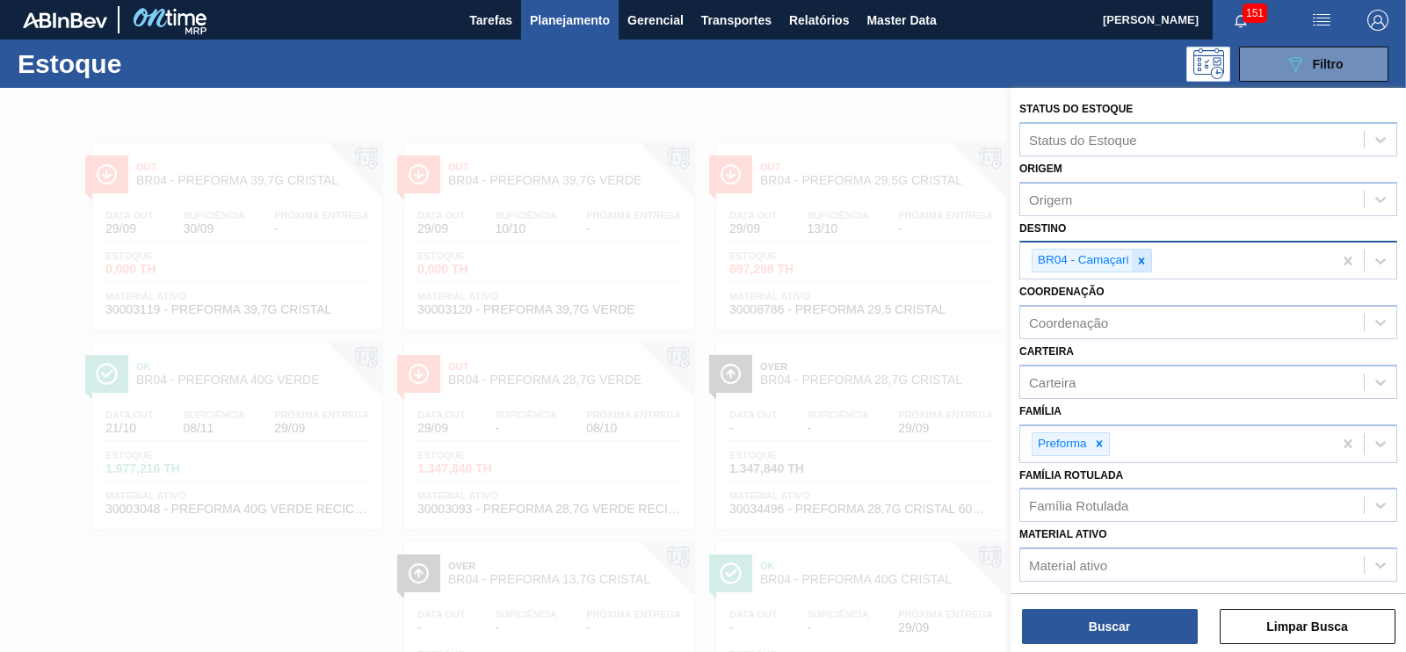
click at [1149, 261] on div at bounding box center [1140, 260] width 19 height 22
type input "pir"
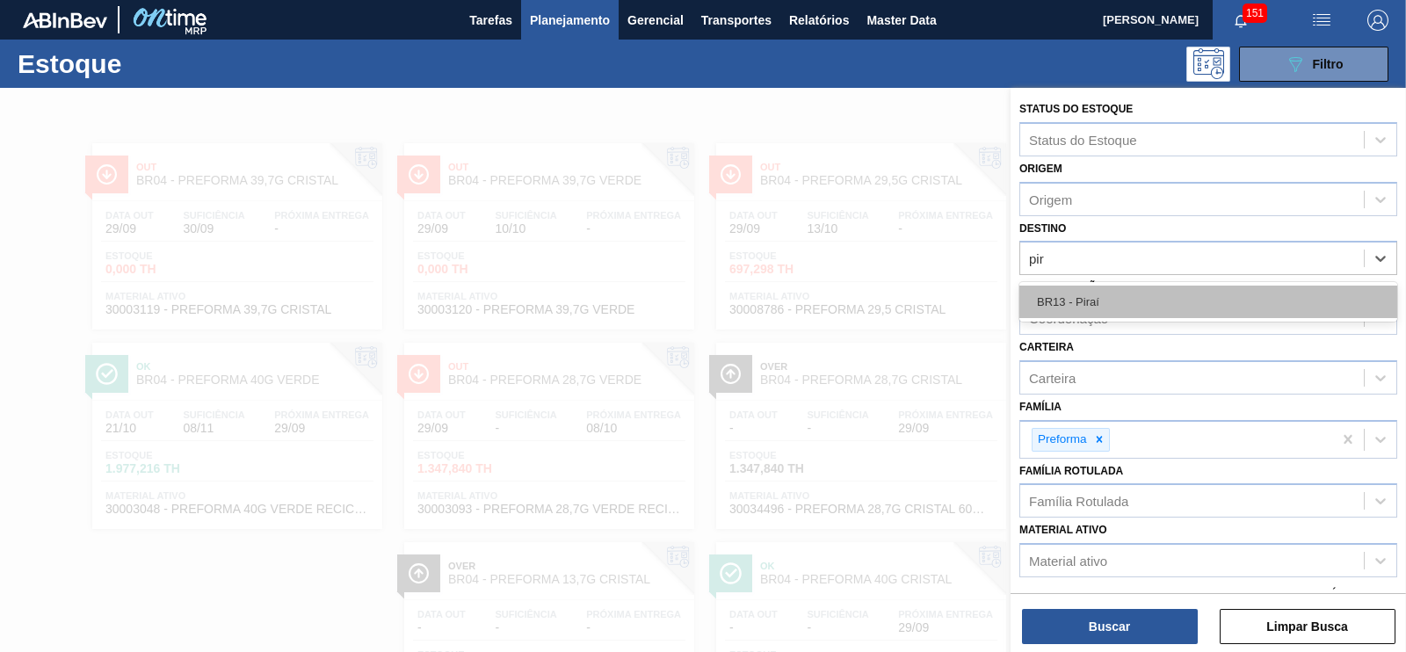
click at [1096, 300] on div "BR13 - Piraí" at bounding box center [1208, 301] width 378 height 33
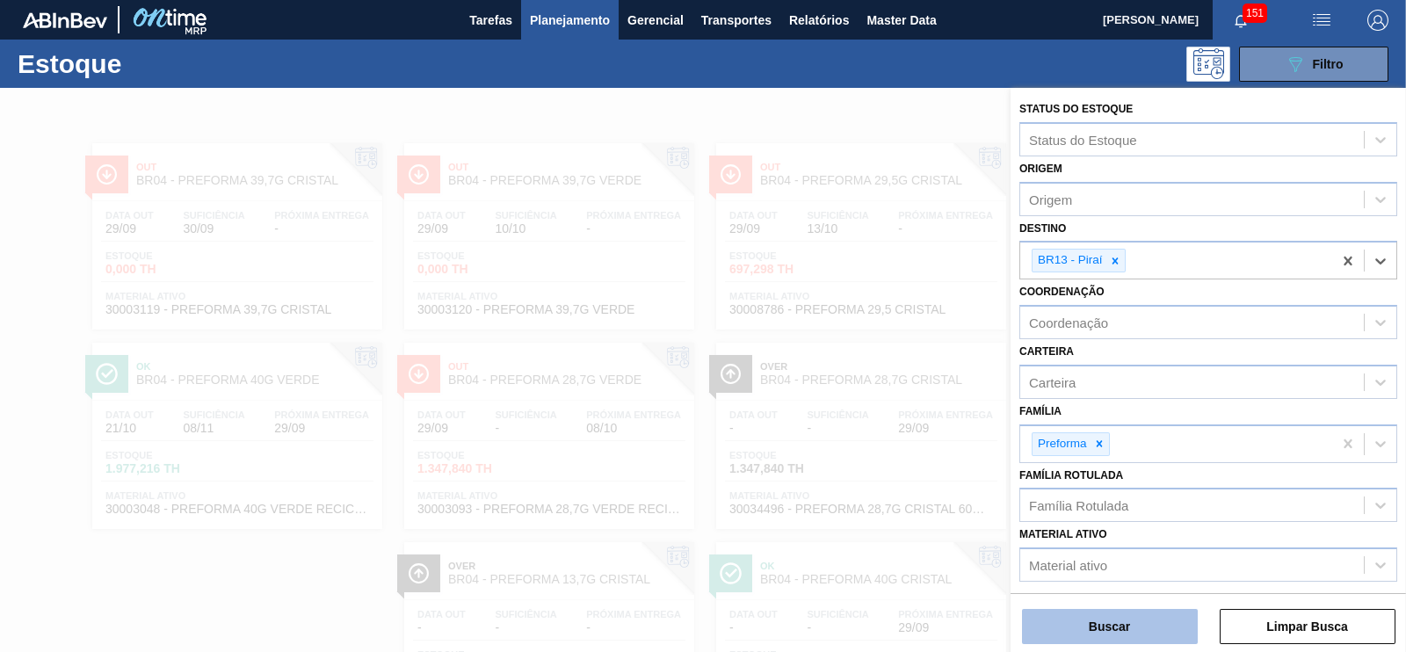
click at [1111, 630] on button "Buscar" at bounding box center [1110, 626] width 176 height 35
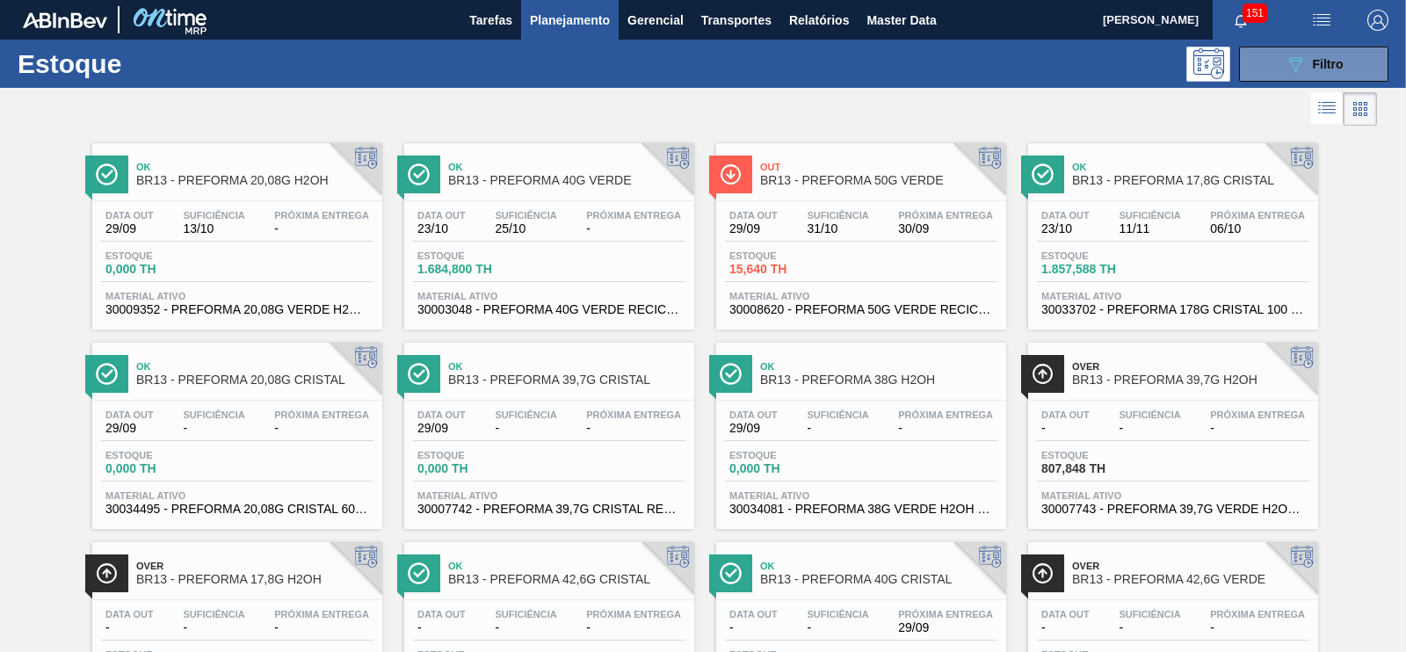
click at [549, 296] on span "Material ativo" at bounding box center [549, 296] width 264 height 11
click at [1282, 71] on button "089F7B8B-B2A5-4AFE-B5C0-19BA573D28AC Filtro" at bounding box center [1313, 64] width 149 height 35
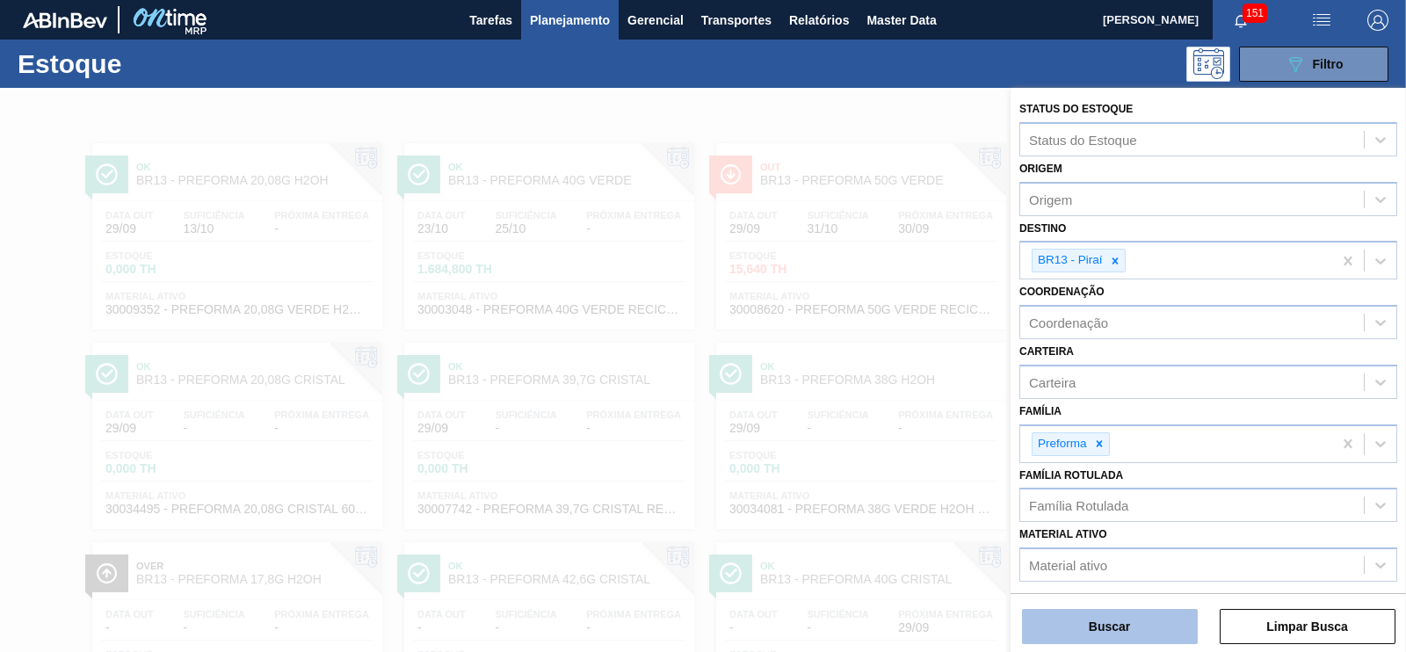
click at [1082, 628] on button "Buscar" at bounding box center [1110, 626] width 176 height 35
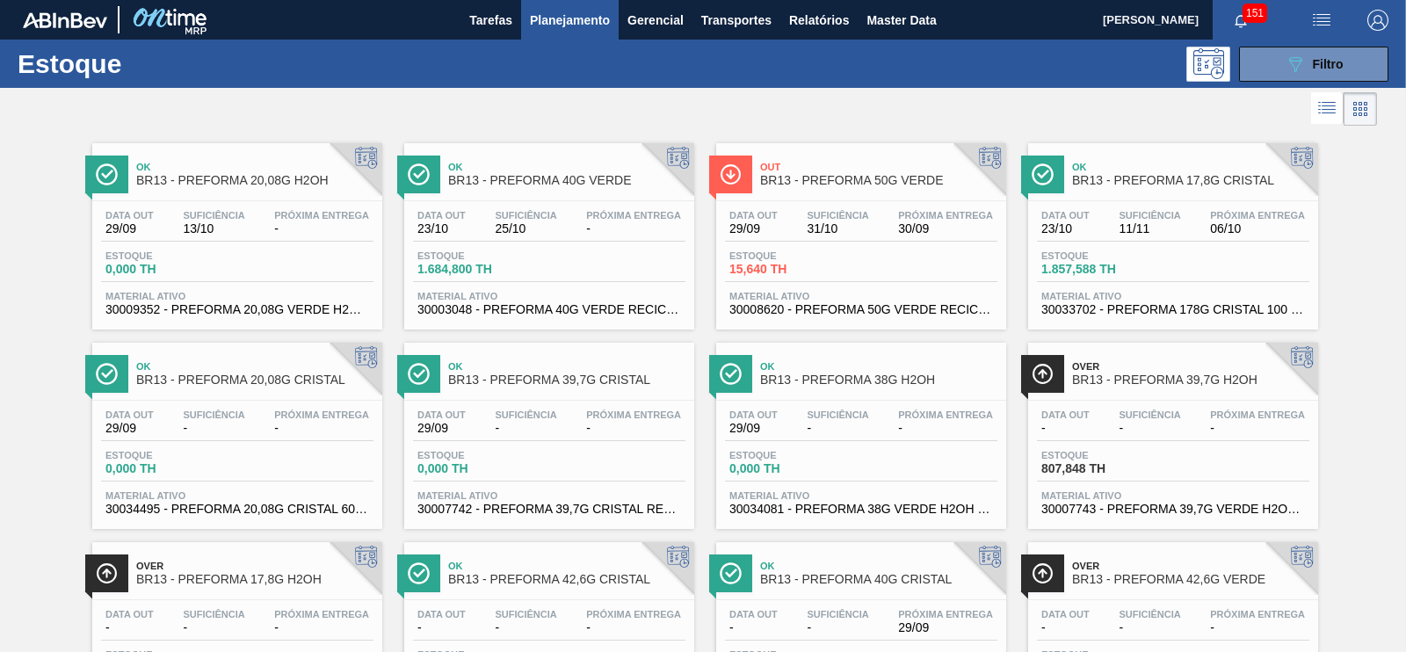
click at [499, 260] on span "Estoque" at bounding box center [478, 255] width 123 height 11
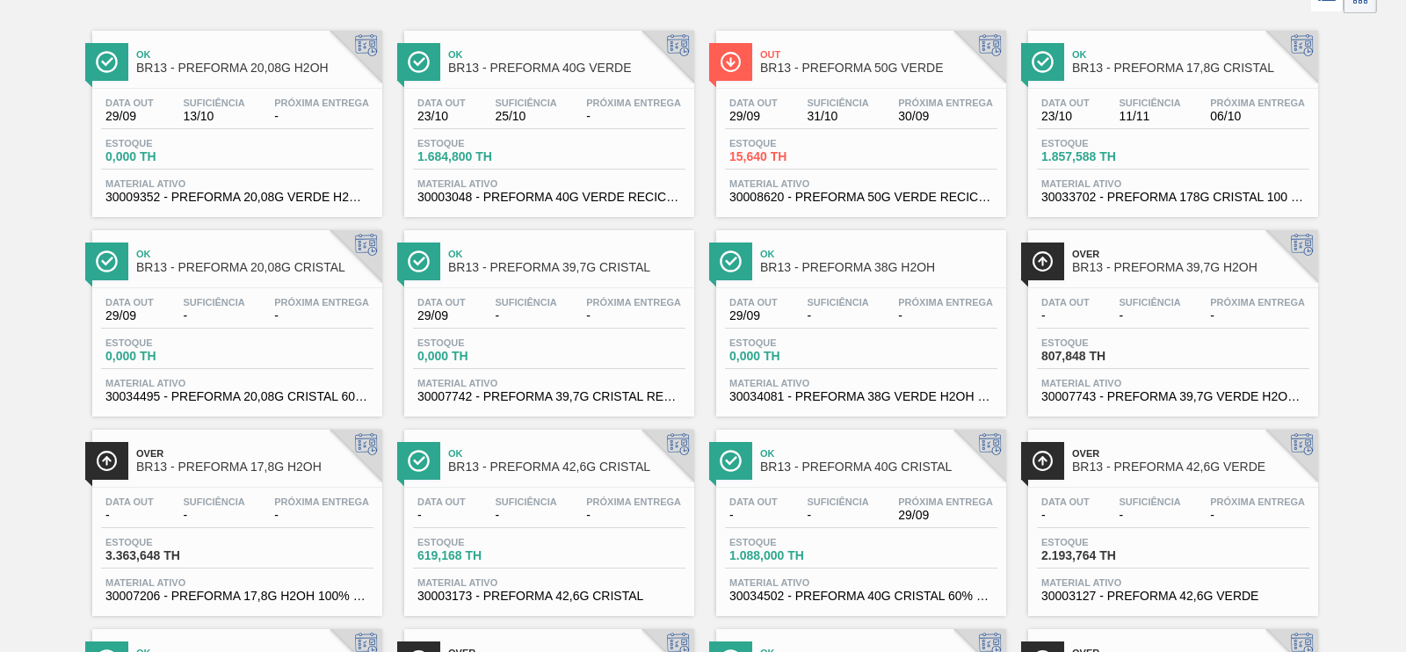
scroll to position [219, 0]
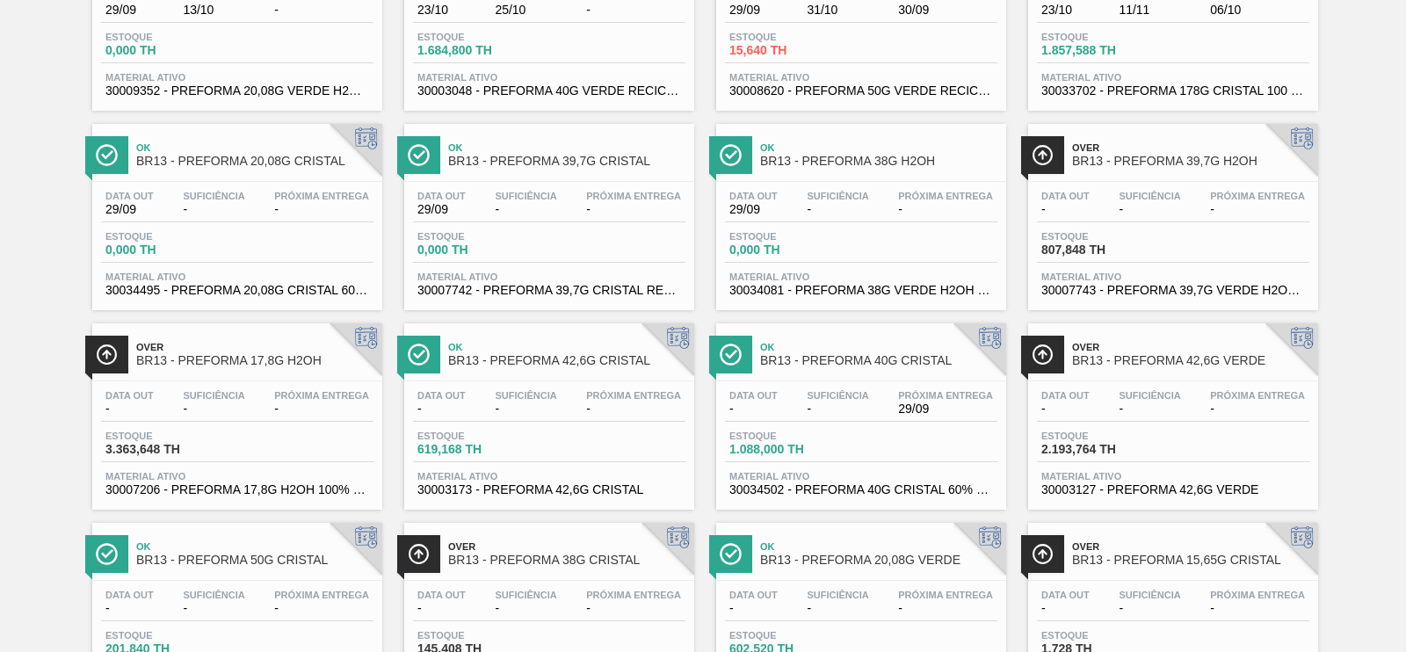
click at [829, 378] on div "Ok BR13 - PREFORMA 40G CRISTAL Data out - Suficiência - Próxima Entrega 29/09 E…" at bounding box center [861, 416] width 290 height 186
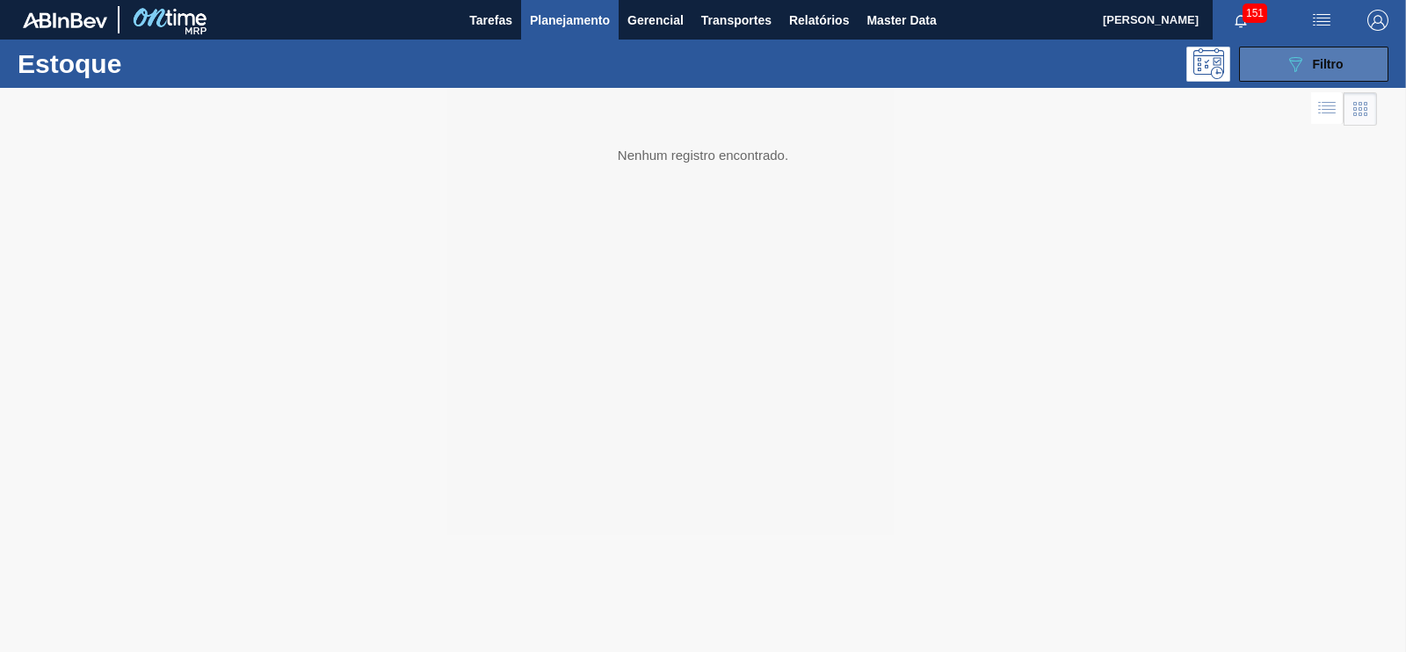
click at [1306, 69] on div "089F7B8B-B2A5-4AFE-B5C0-19BA573D28AC Filtro" at bounding box center [1313, 64] width 59 height 21
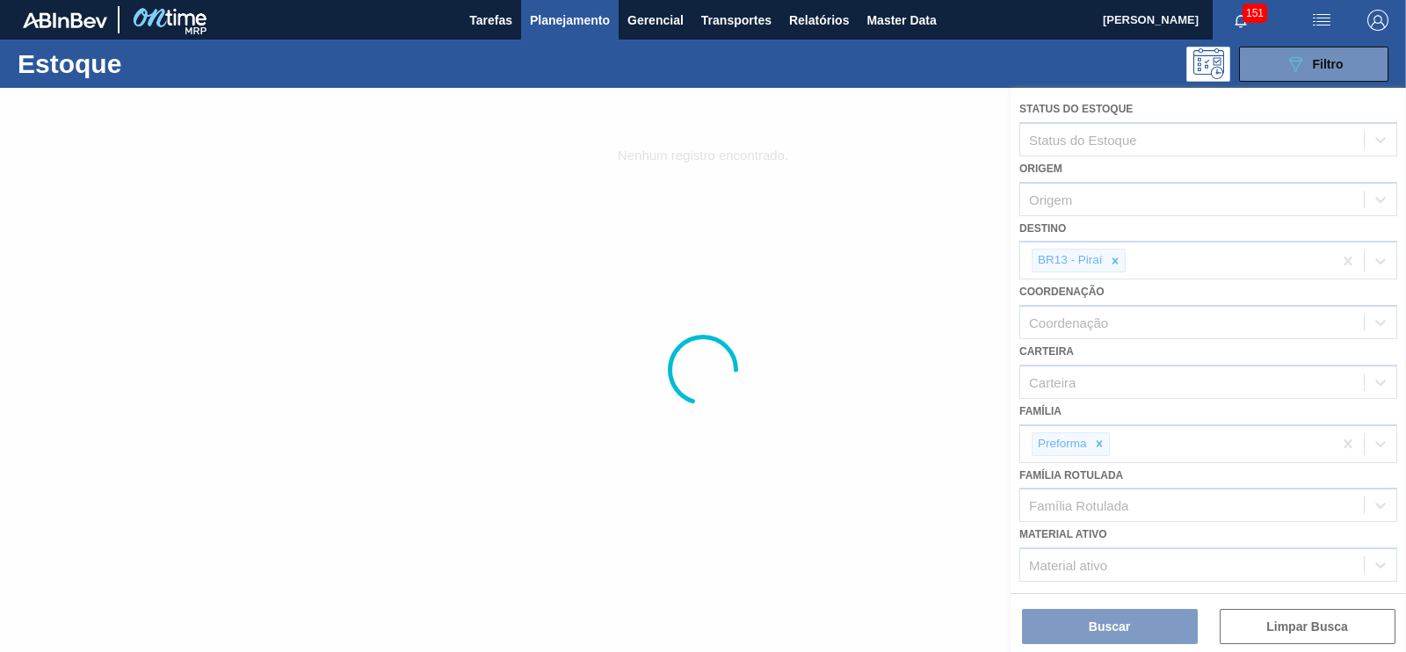
click at [1116, 257] on div at bounding box center [703, 370] width 1406 height 564
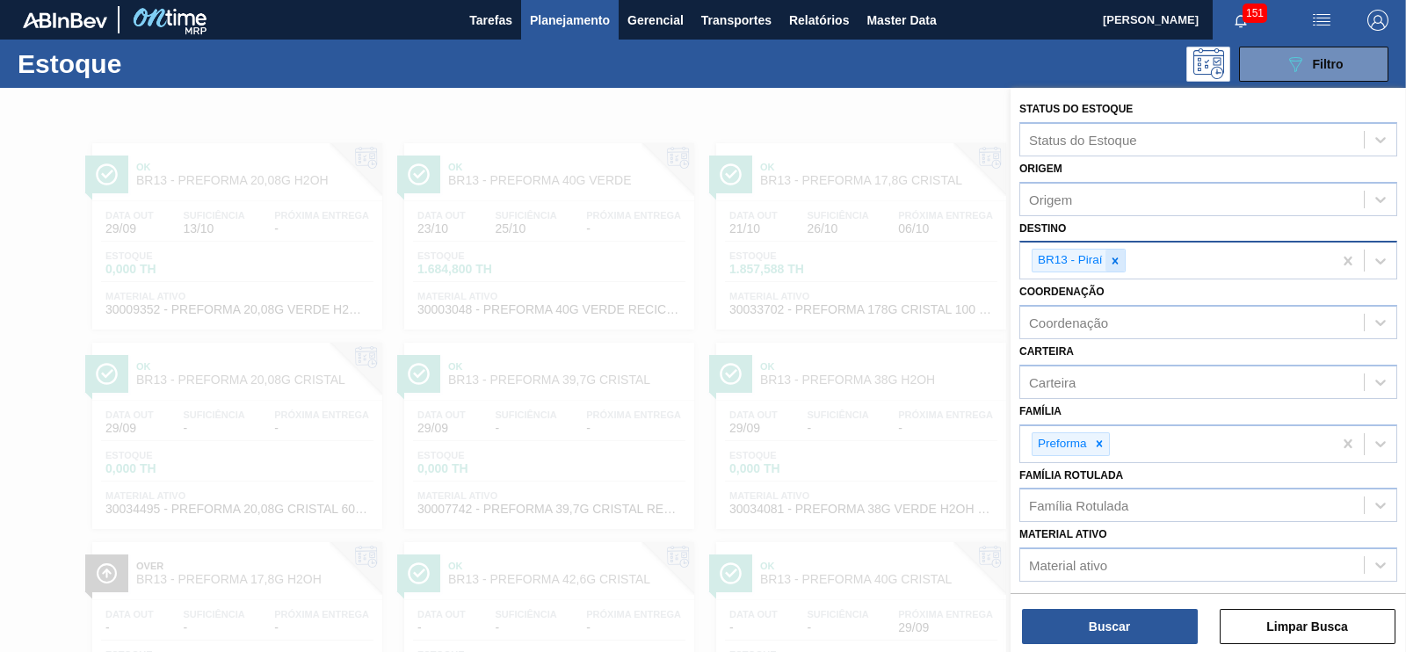
click at [1116, 256] on icon at bounding box center [1115, 261] width 12 height 12
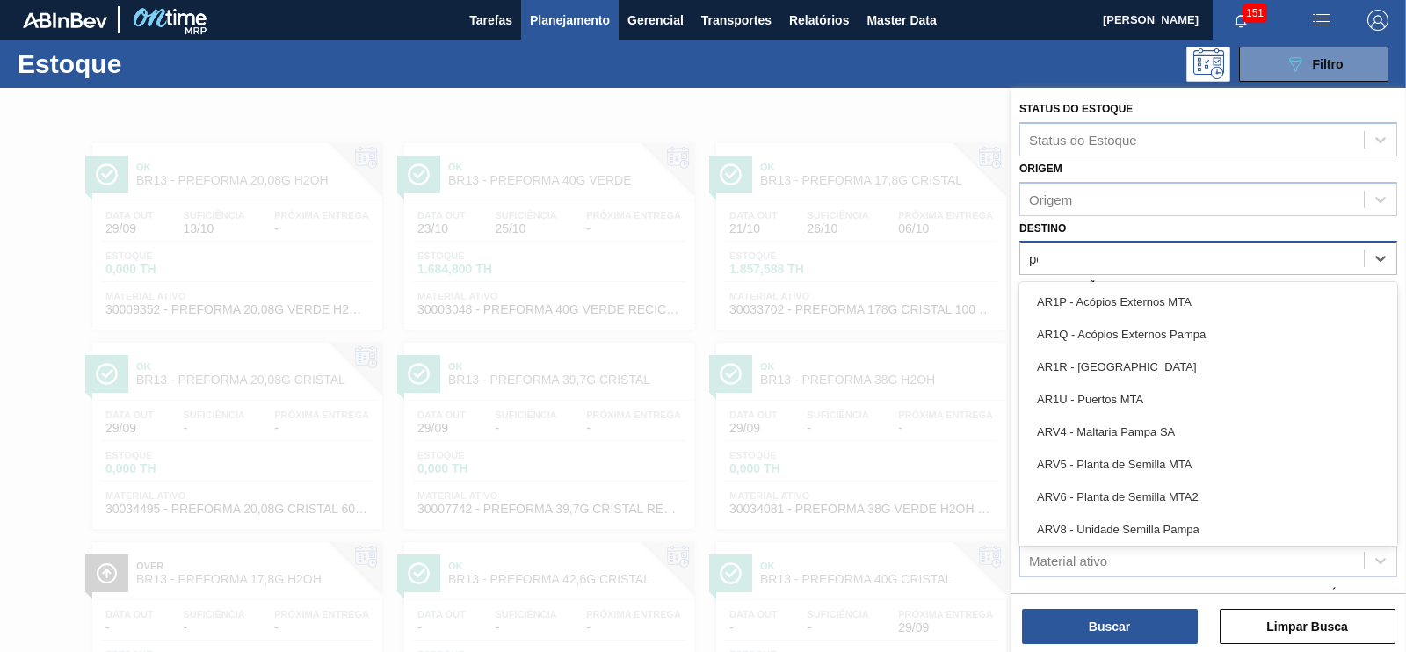
type input "per"
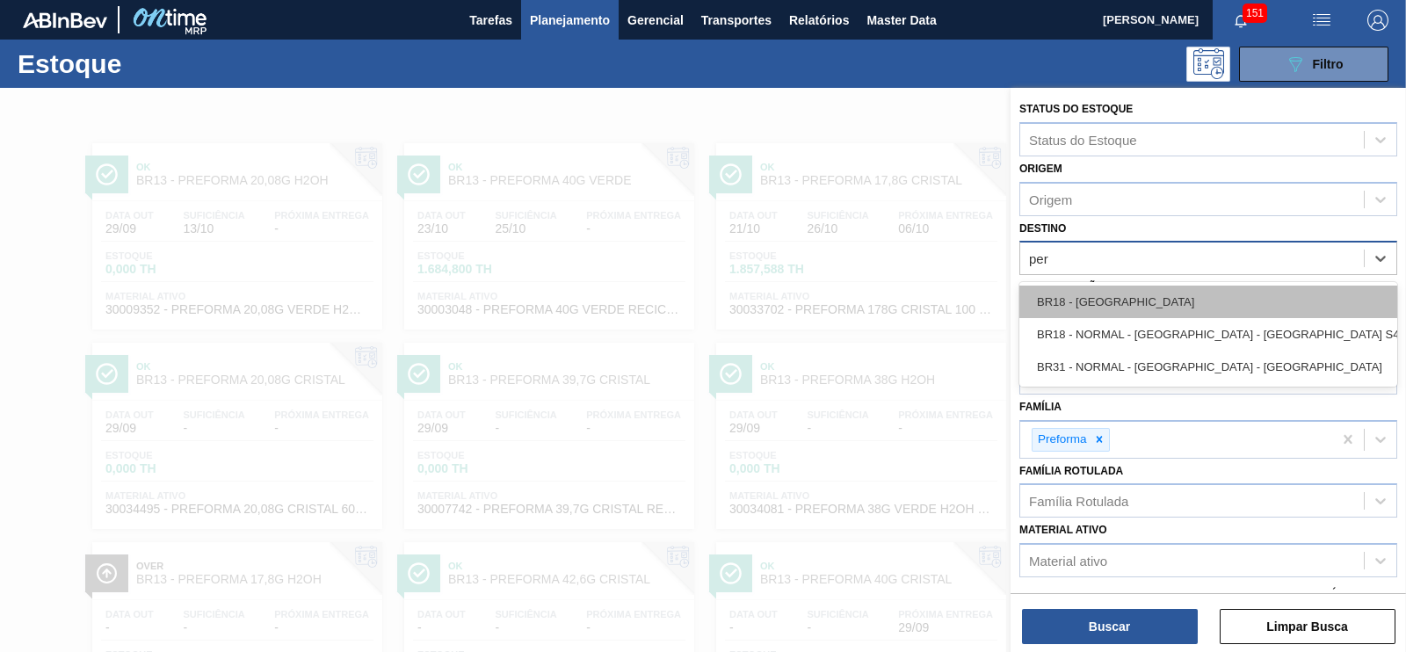
click at [1091, 312] on div "BR18 - [GEOGRAPHIC_DATA]" at bounding box center [1208, 301] width 378 height 33
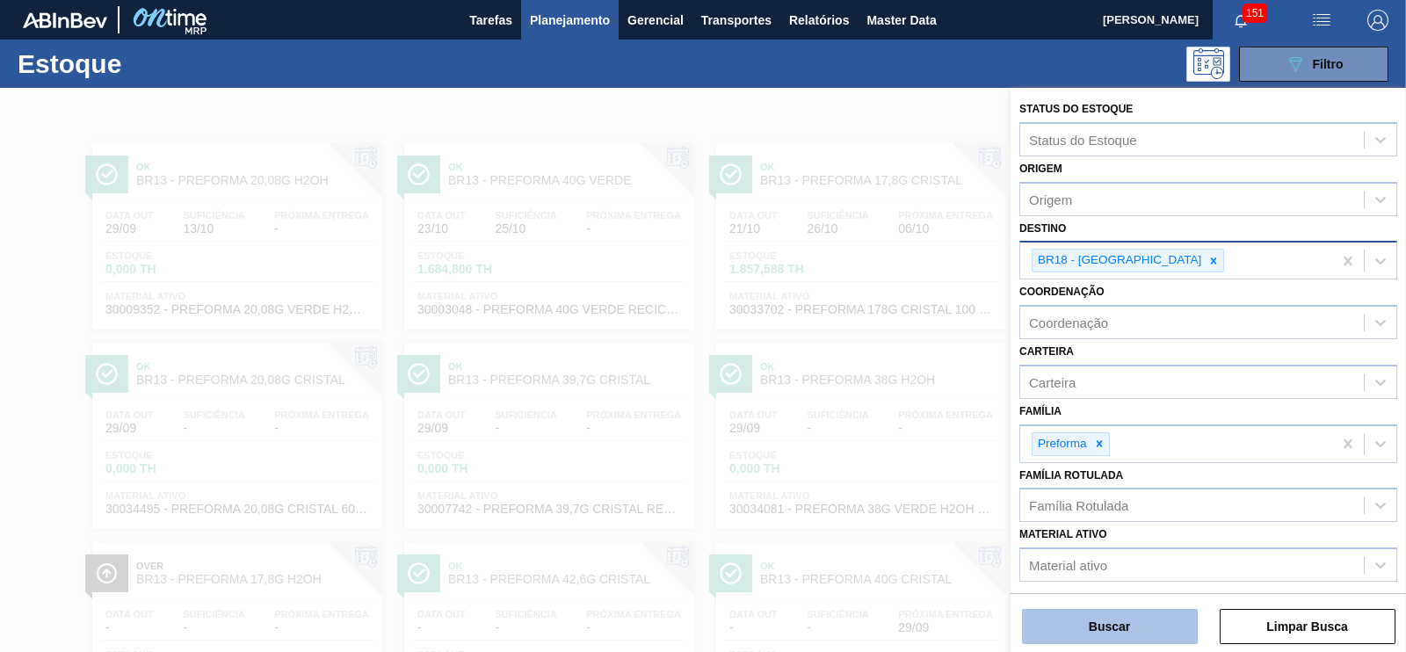
click at [1133, 627] on button "Buscar" at bounding box center [1110, 626] width 176 height 35
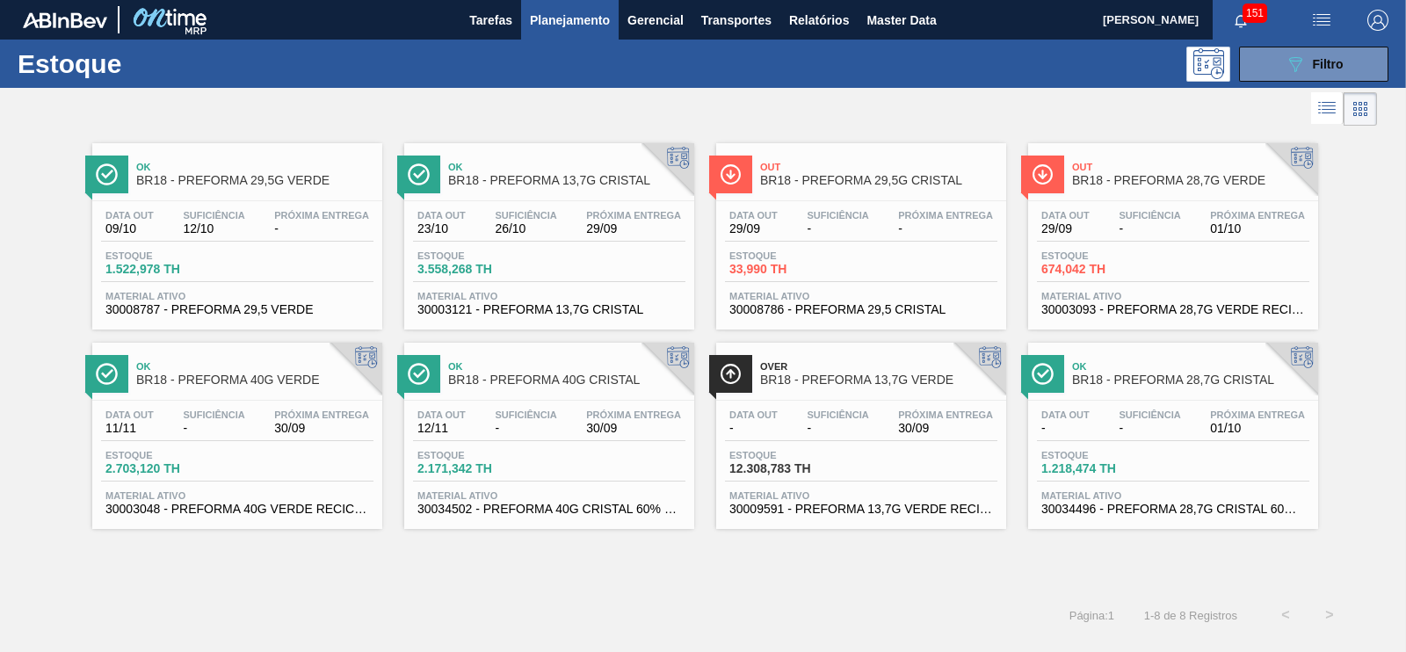
click at [871, 170] on span "Out" at bounding box center [878, 167] width 237 height 11
click at [1155, 393] on div "Ok BR18 - PREFORMA 28,7G CRISTAL" at bounding box center [1190, 374] width 237 height 40
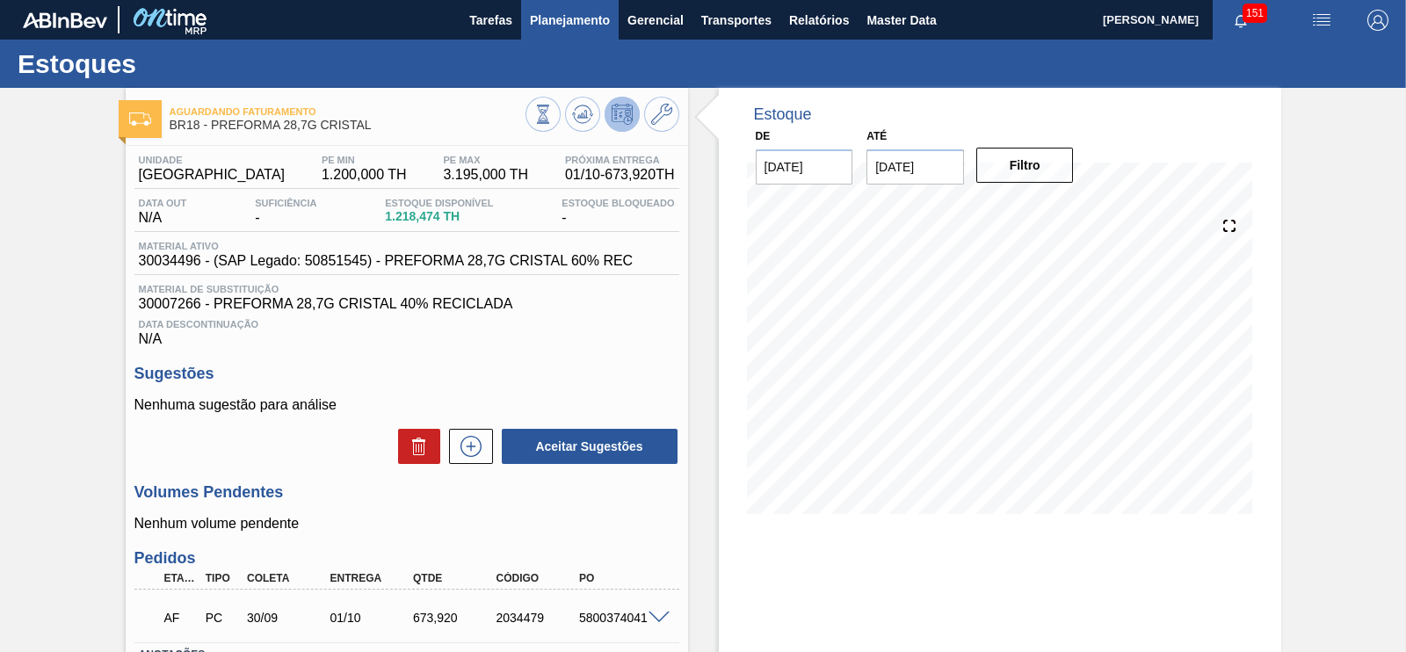
click at [586, 16] on span "Planejamento" at bounding box center [570, 20] width 80 height 21
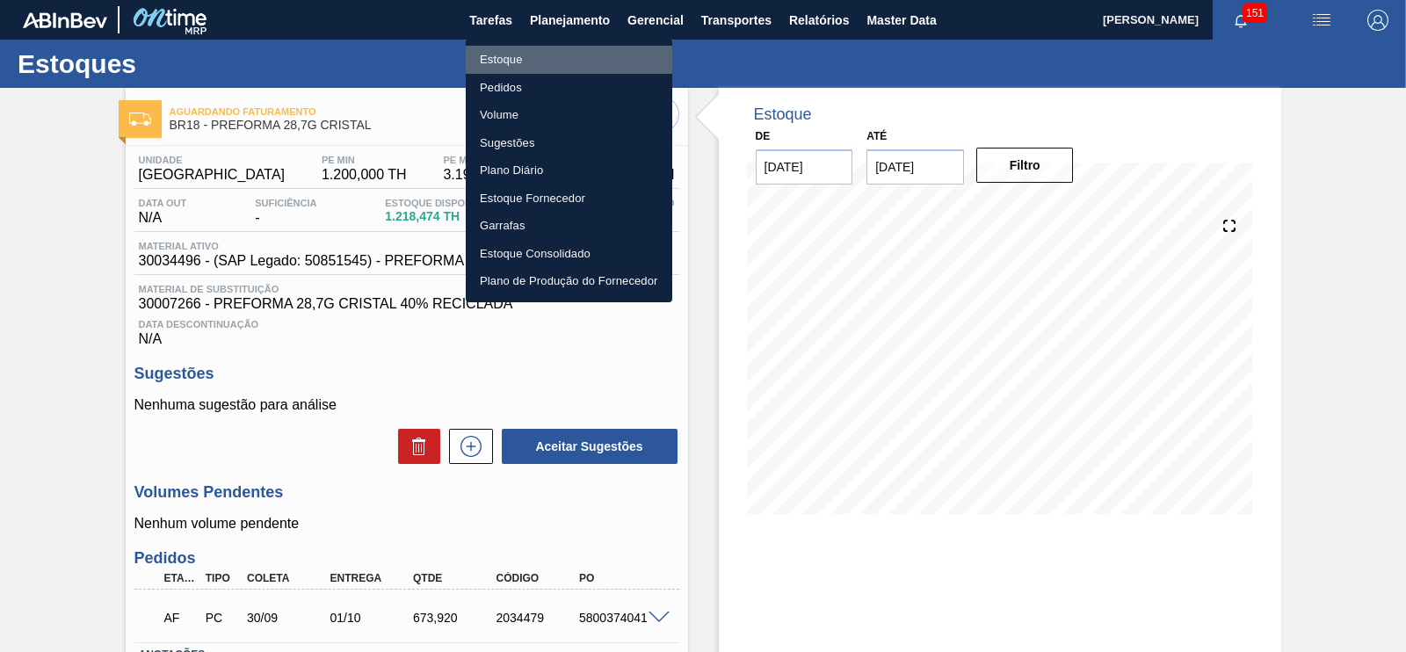
click at [502, 55] on li "Estoque" at bounding box center [569, 60] width 206 height 28
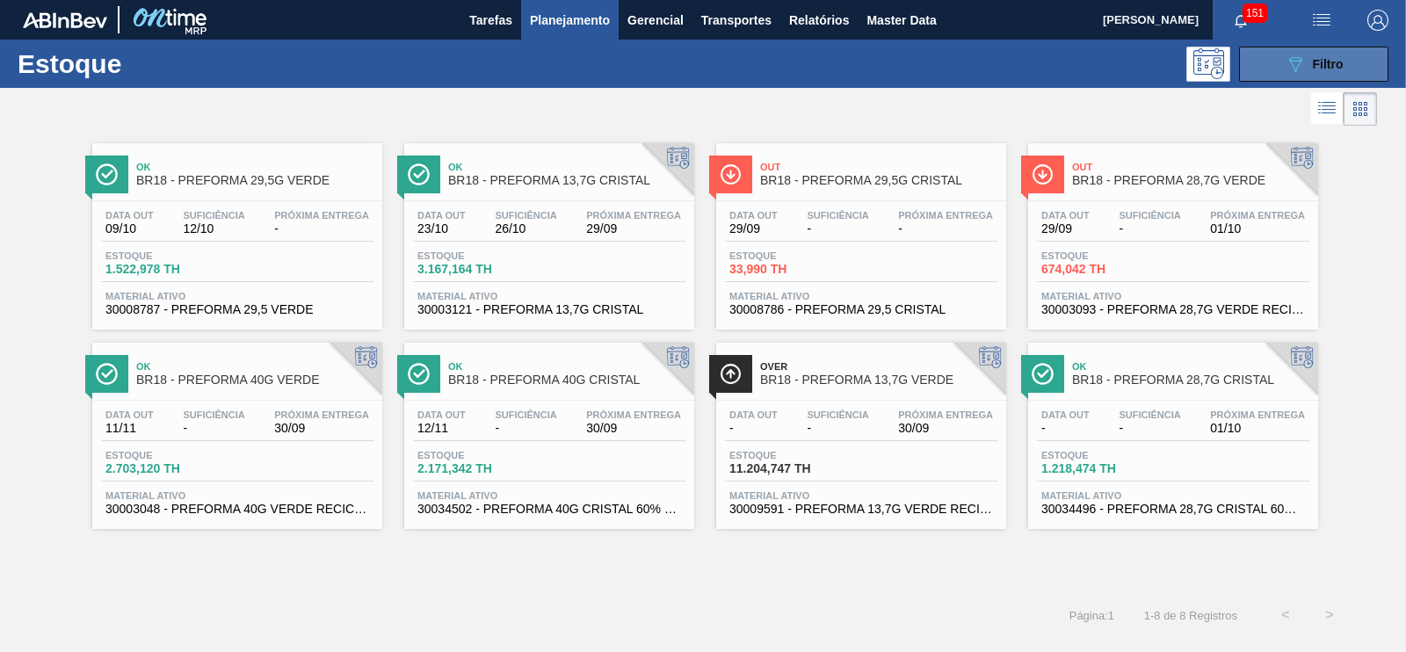
click at [1264, 54] on button "089F7B8B-B2A5-4AFE-B5C0-19BA573D28AC Filtro" at bounding box center [1313, 64] width 149 height 35
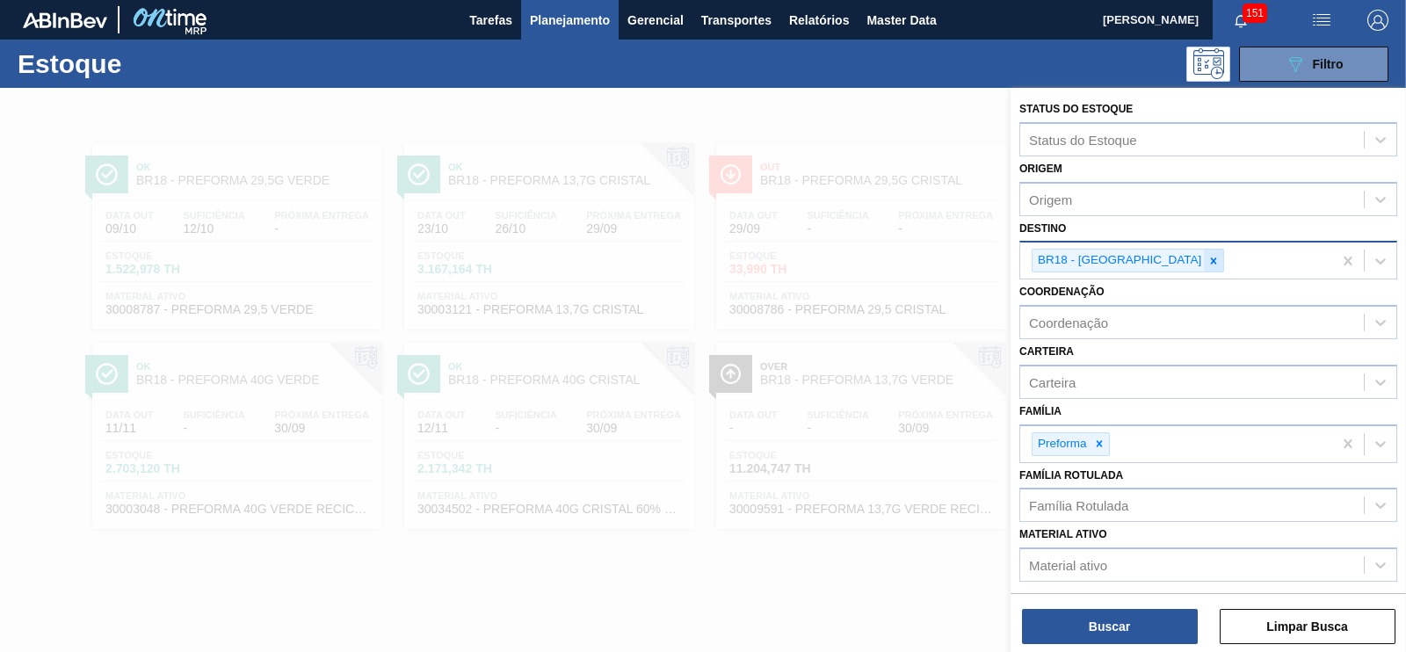
click at [1207, 263] on icon at bounding box center [1213, 261] width 12 height 12
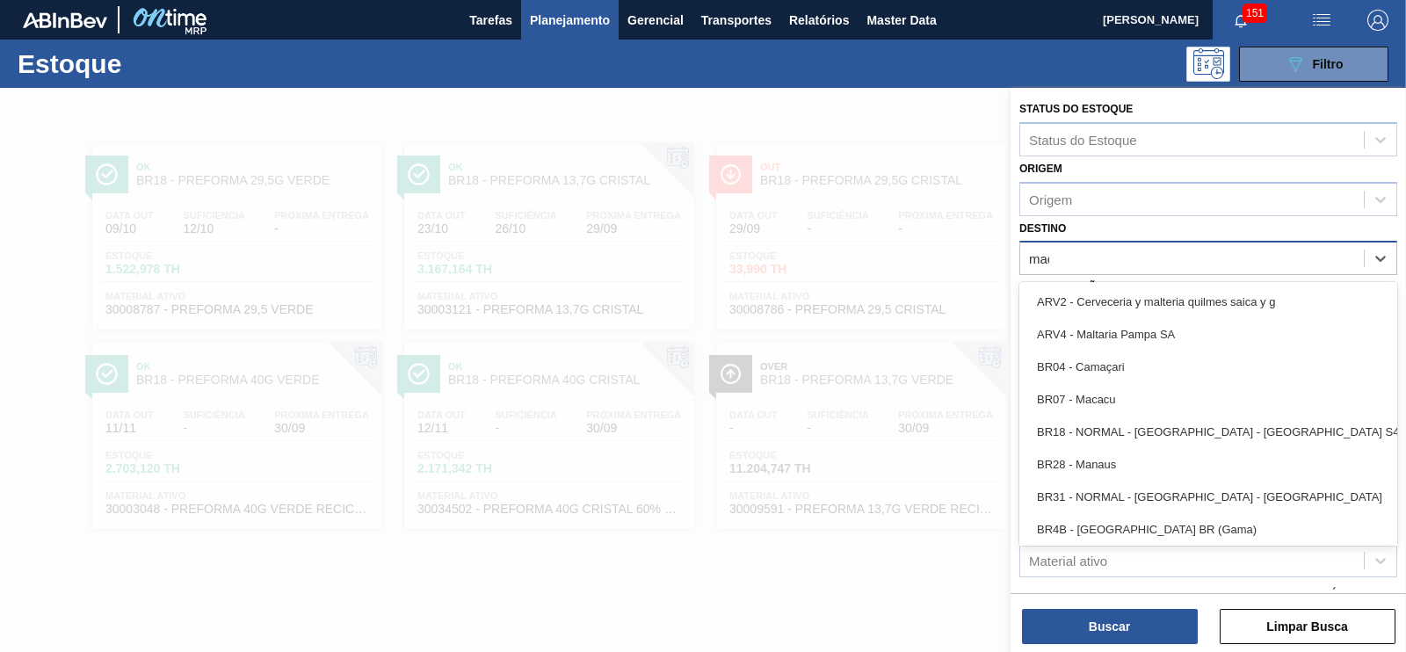
type input "maca"
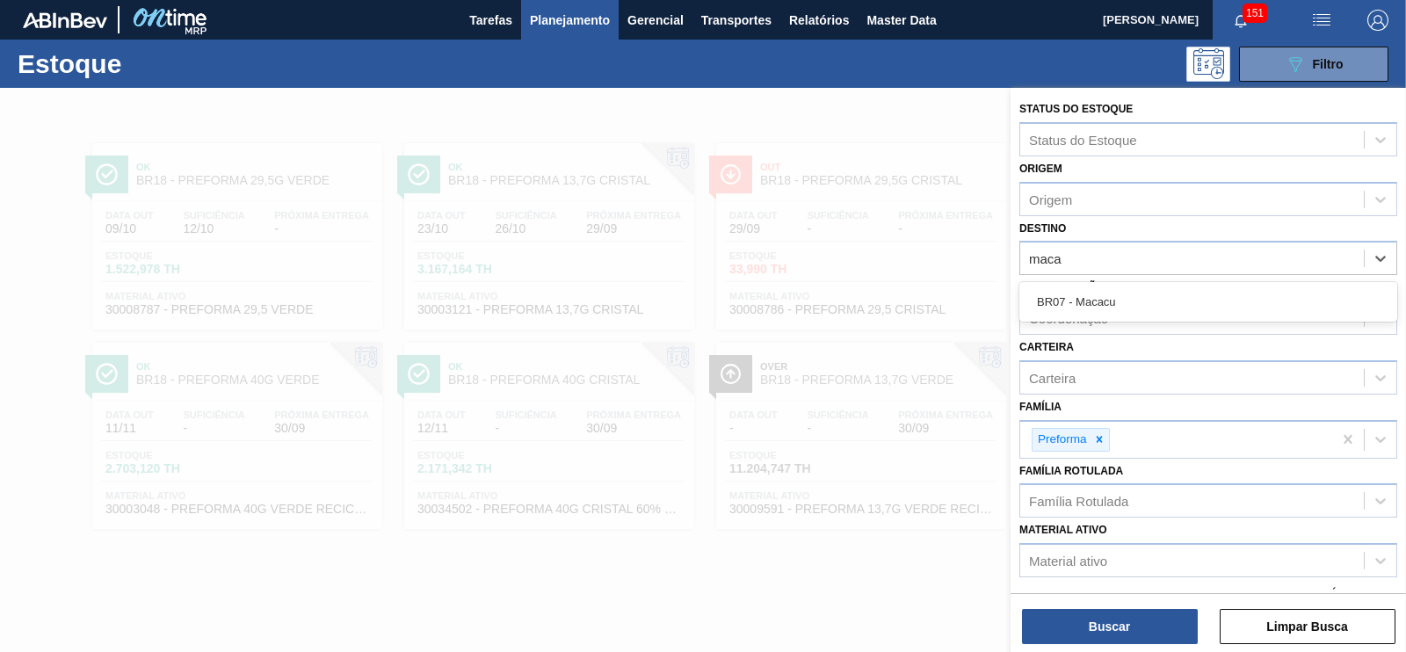
click at [1089, 304] on div "BR07 - Macacu" at bounding box center [1208, 301] width 378 height 33
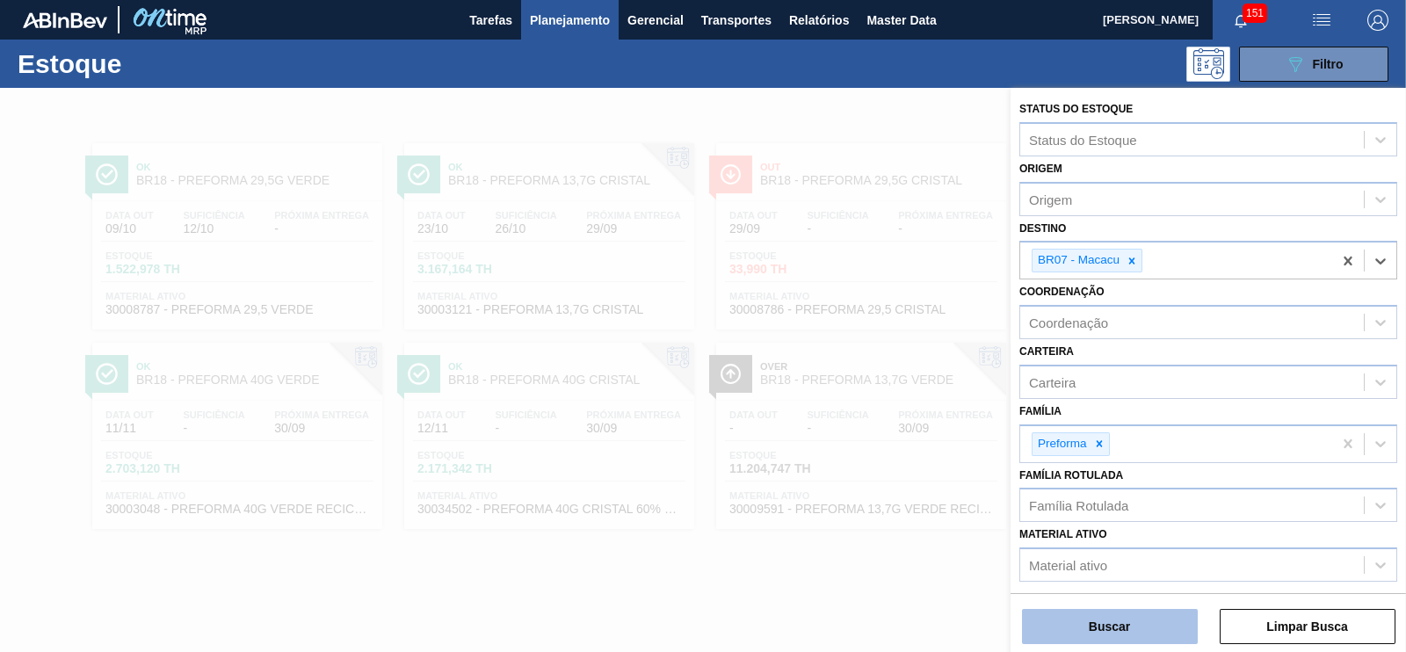
click at [1126, 626] on button "Buscar" at bounding box center [1110, 626] width 176 height 35
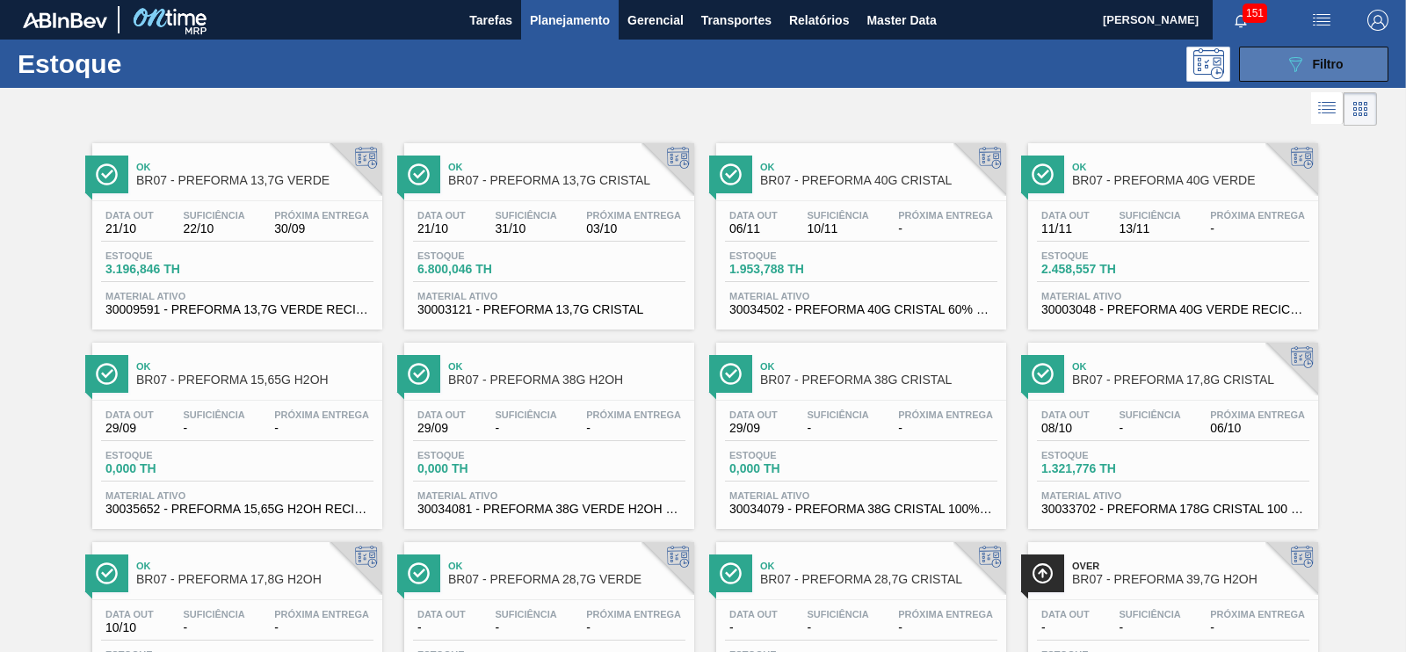
click at [1305, 69] on div "089F7B8B-B2A5-4AFE-B5C0-19BA573D28AC Filtro" at bounding box center [1313, 64] width 59 height 21
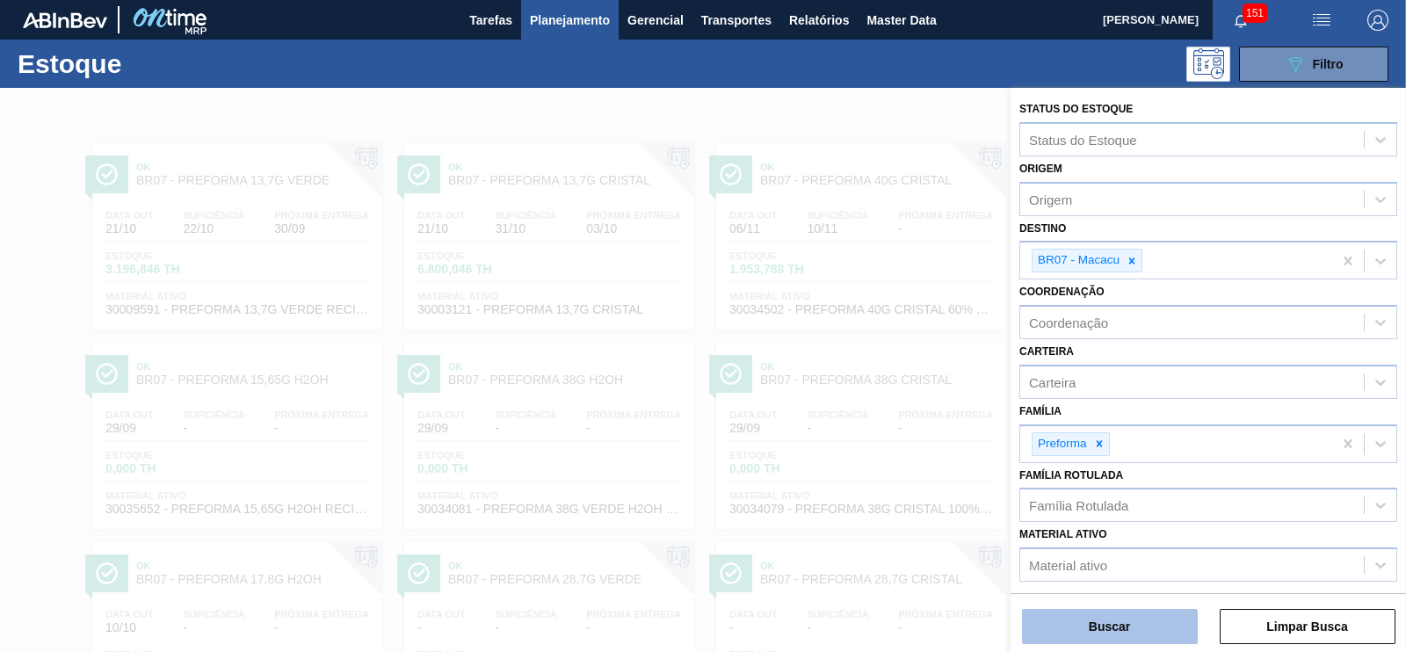
click at [1079, 620] on button "Buscar" at bounding box center [1110, 626] width 176 height 35
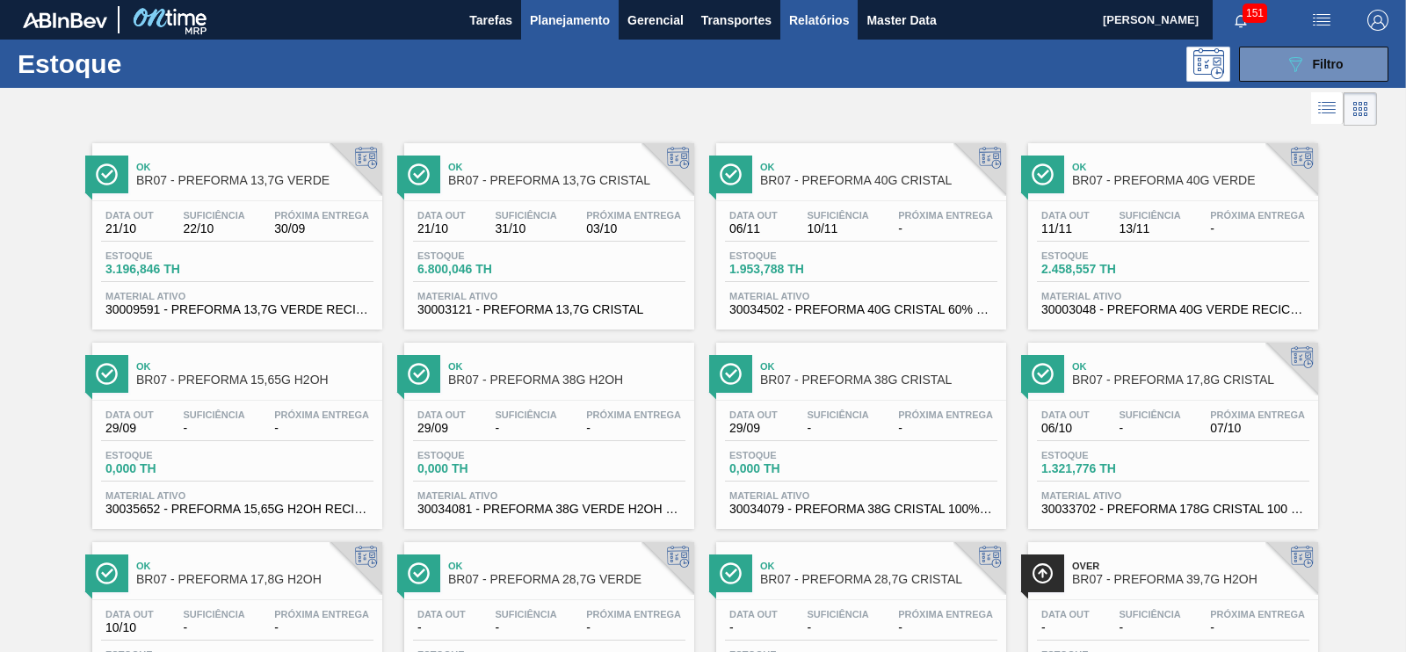
click at [835, 10] on span "Relatórios" at bounding box center [819, 20] width 60 height 21
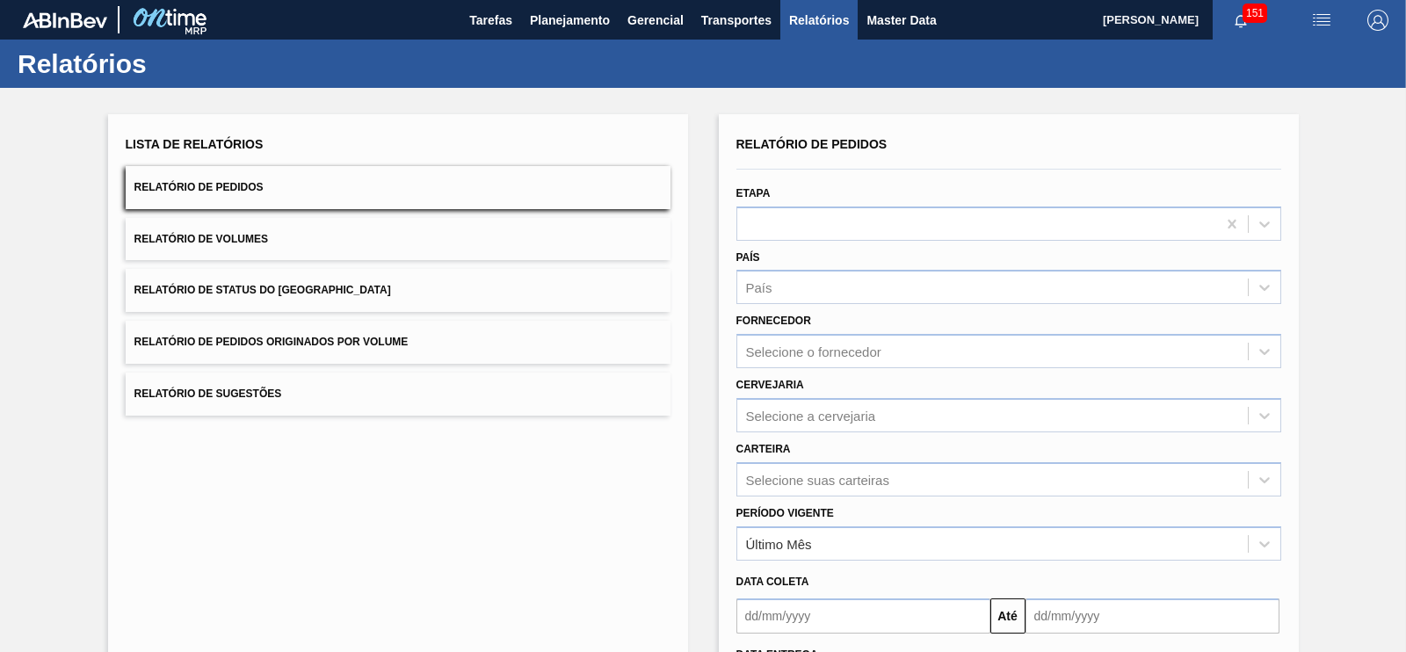
click at [366, 336] on span "Relatório de Pedidos Originados por Volume" at bounding box center [271, 342] width 274 height 12
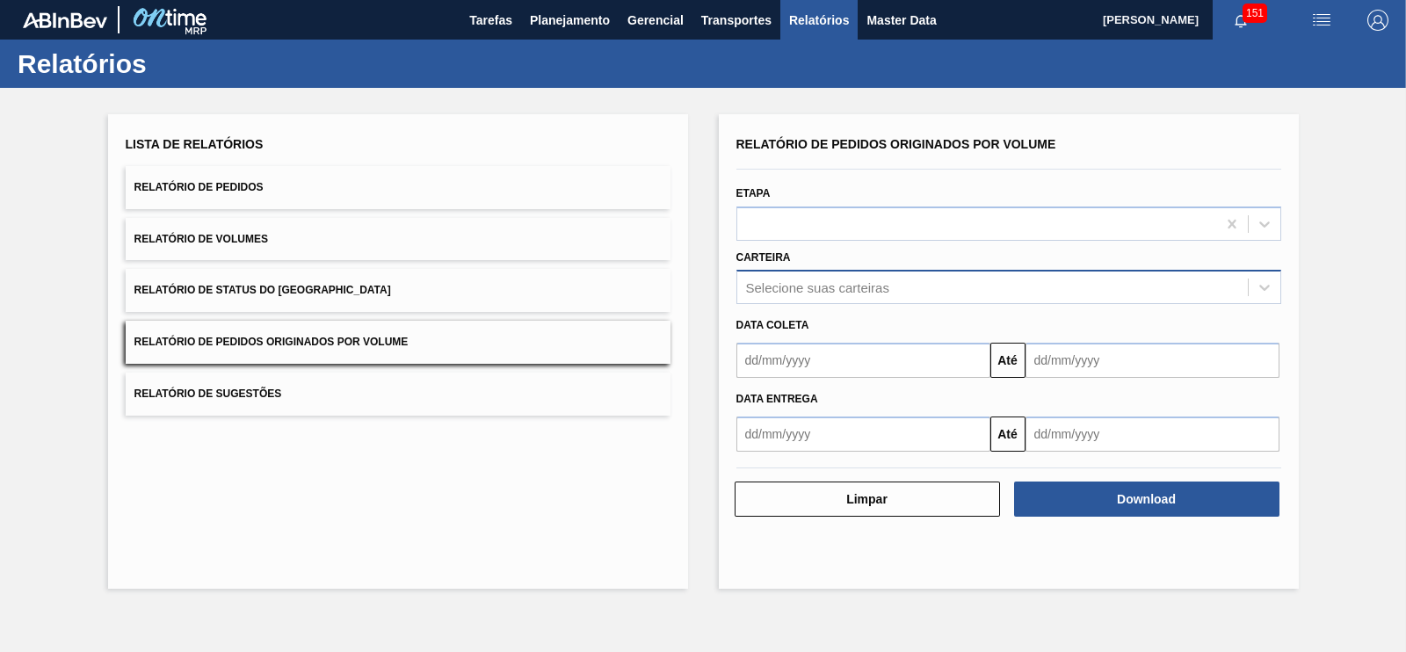
click at [788, 280] on div "Selecione suas carteiras" at bounding box center [817, 287] width 143 height 15
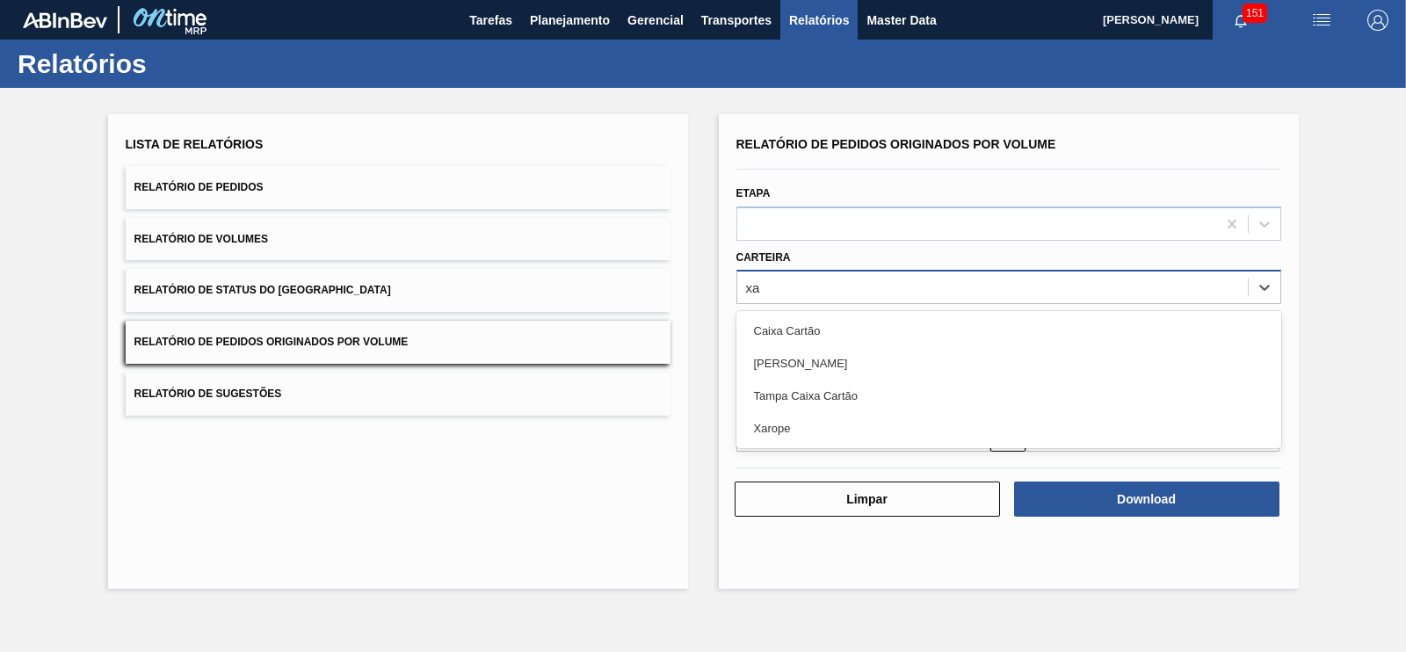
type input "xar"
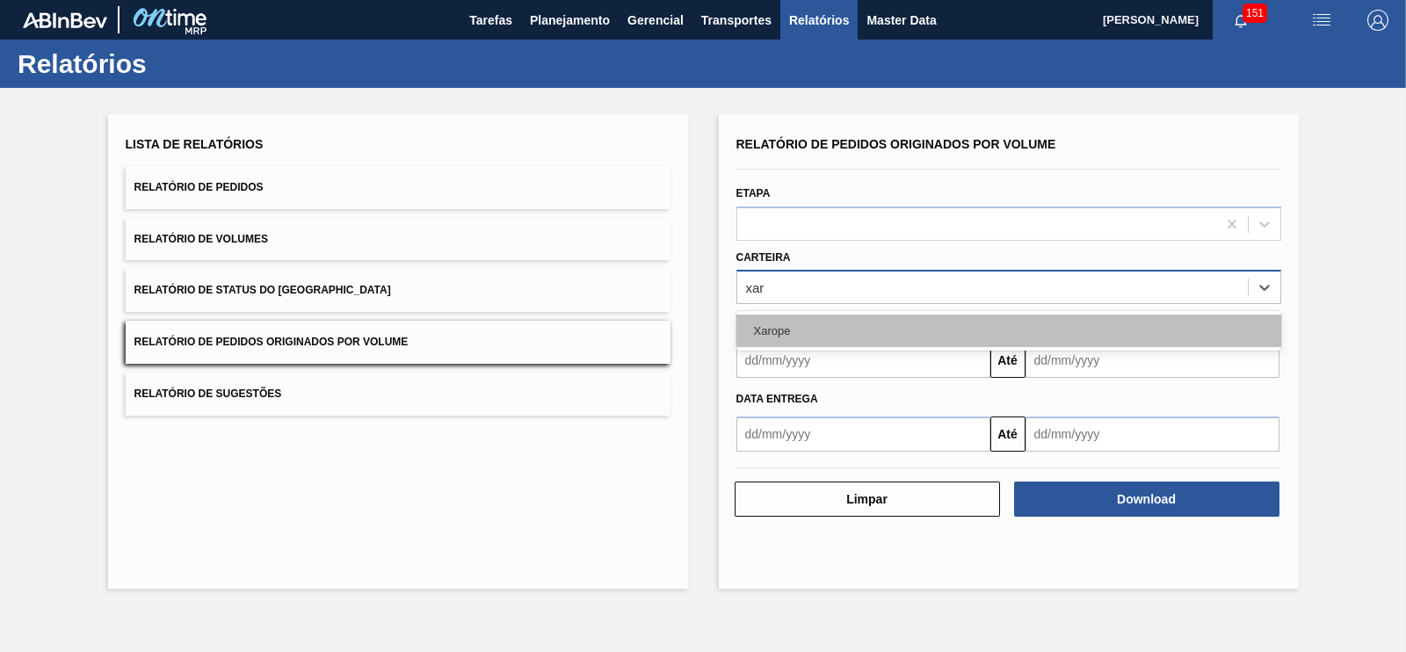
click at [795, 332] on div "Xarope" at bounding box center [1008, 330] width 545 height 33
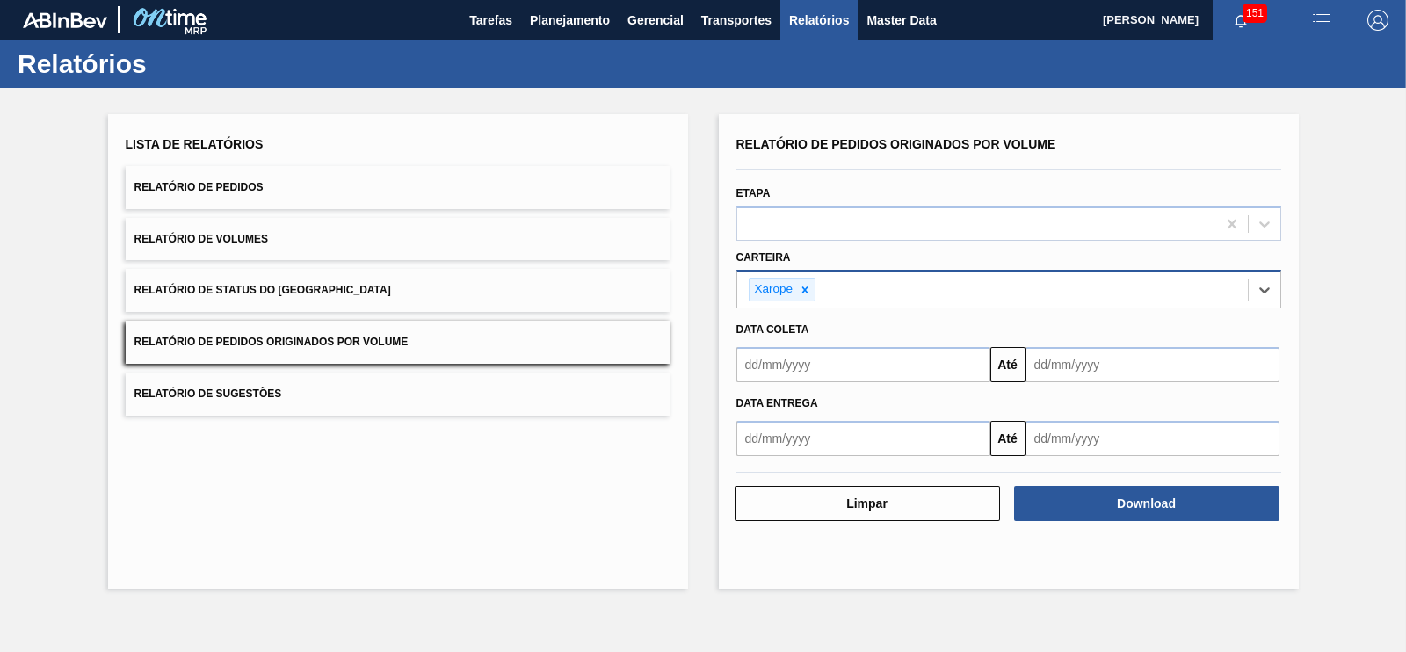
click at [808, 359] on input "text" at bounding box center [863, 364] width 254 height 35
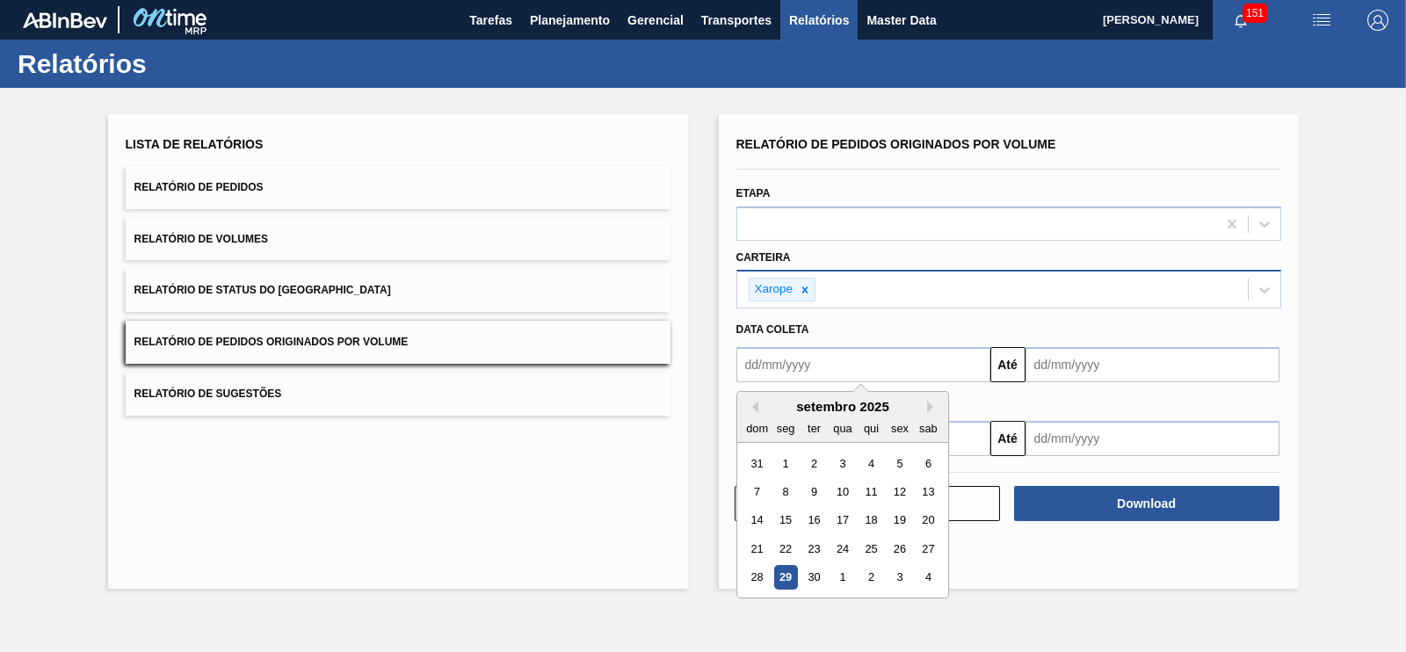
drag, startPoint x: 785, startPoint y: 466, endPoint x: 804, endPoint y: 442, distance: 30.0
click at [785, 467] on div "1" at bounding box center [785, 464] width 24 height 24
type input "[DATE]"
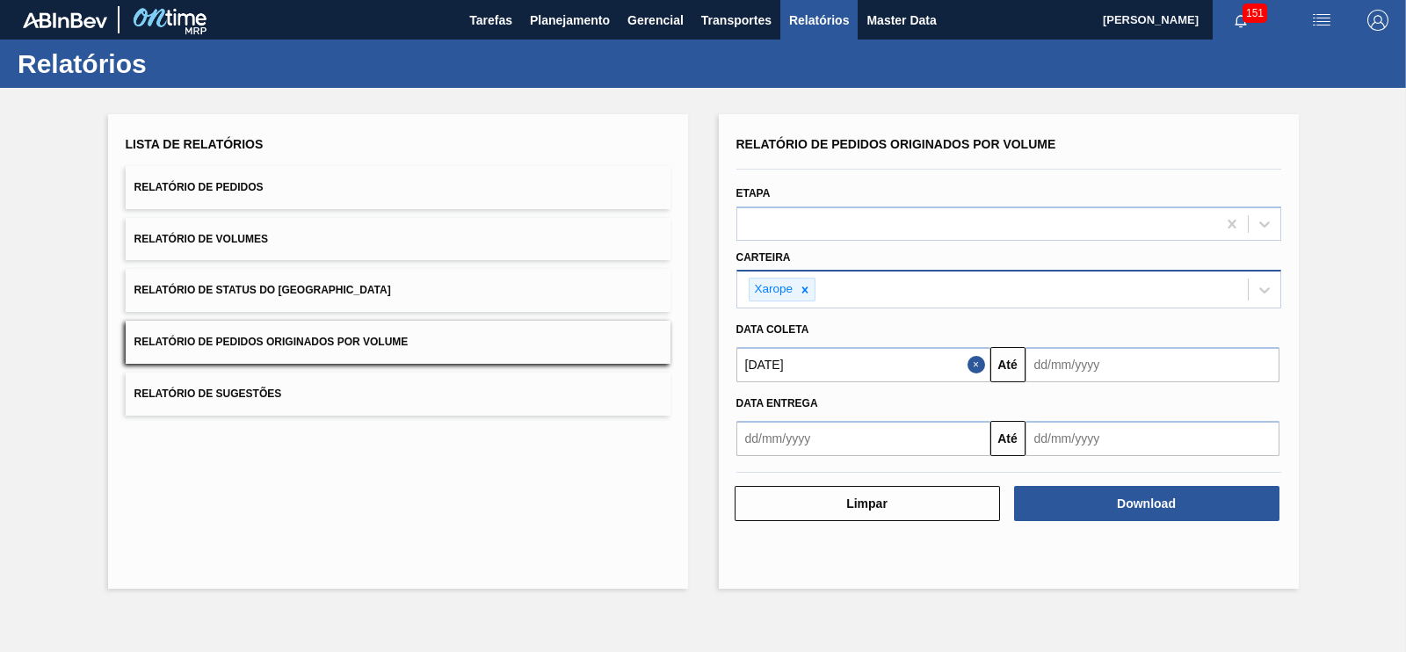
click at [1075, 371] on input "text" at bounding box center [1152, 364] width 254 height 35
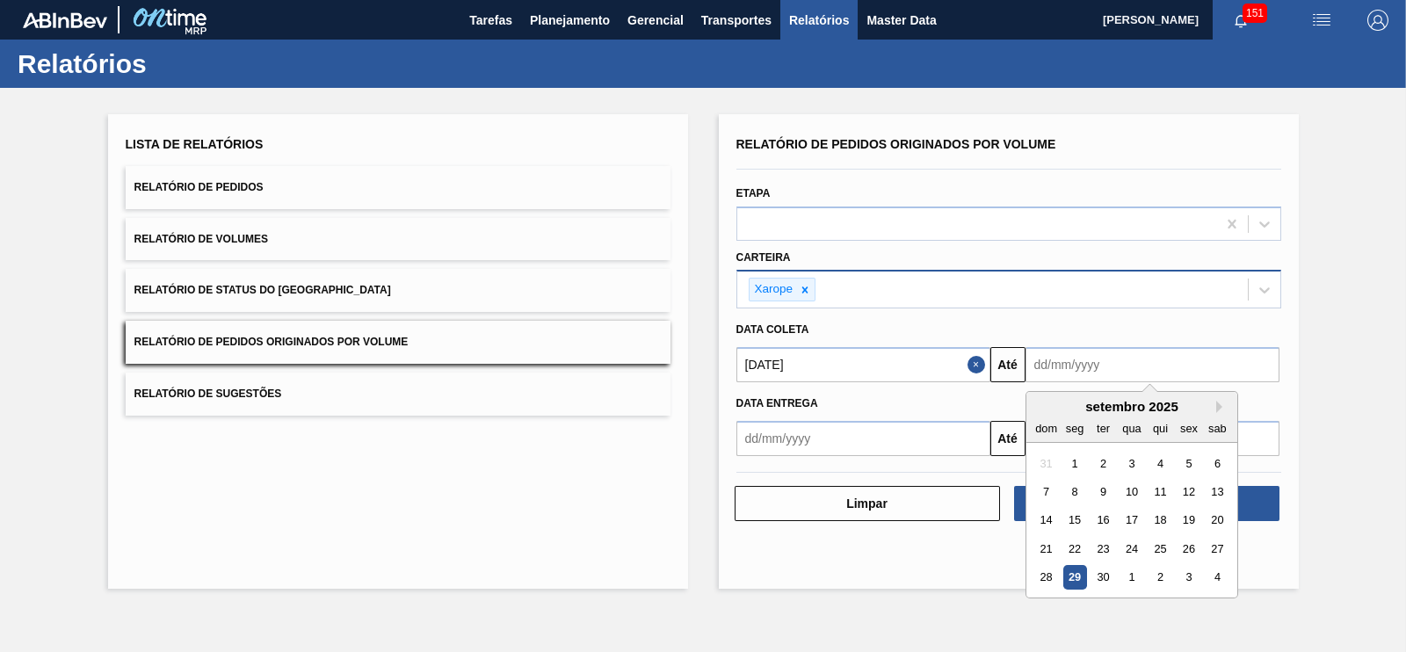
click at [1385, 385] on div "Lista de Relatórios Relatório de Pedidos Relatório de Volumes Relatório de Stat…" at bounding box center [703, 349] width 1406 height 523
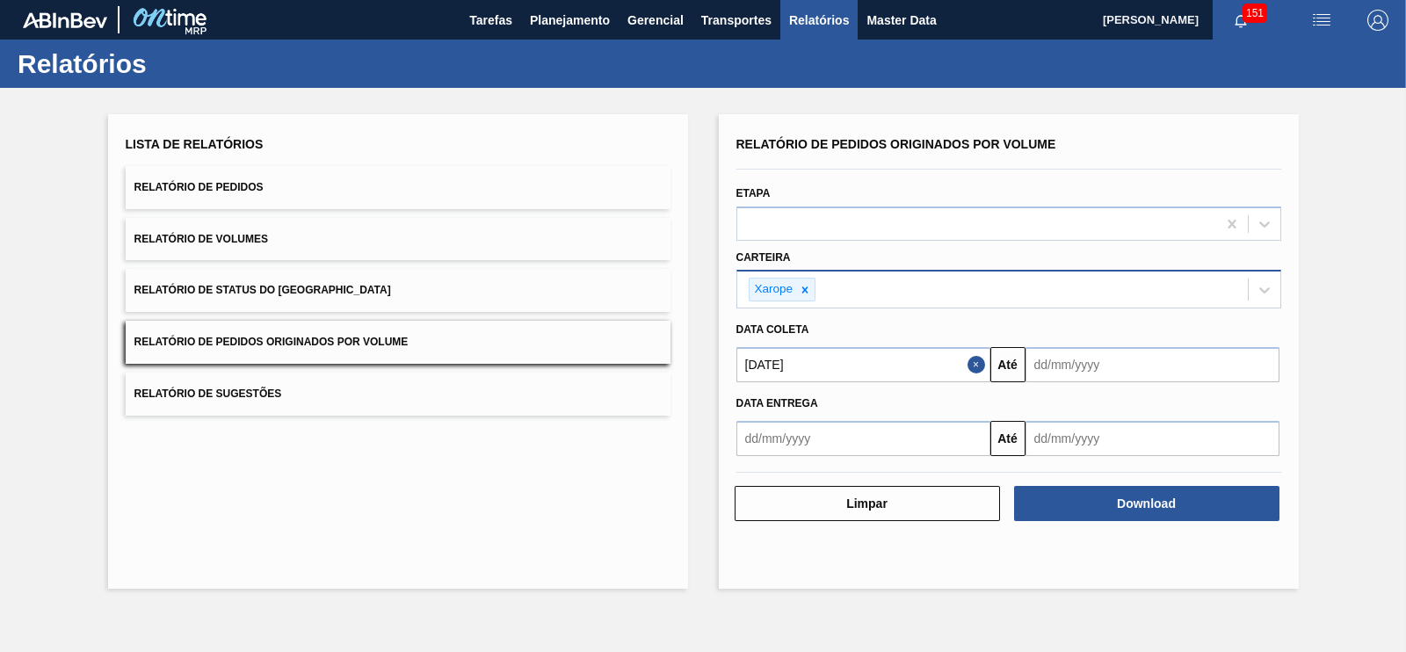
click at [1188, 365] on input "text" at bounding box center [1152, 364] width 254 height 35
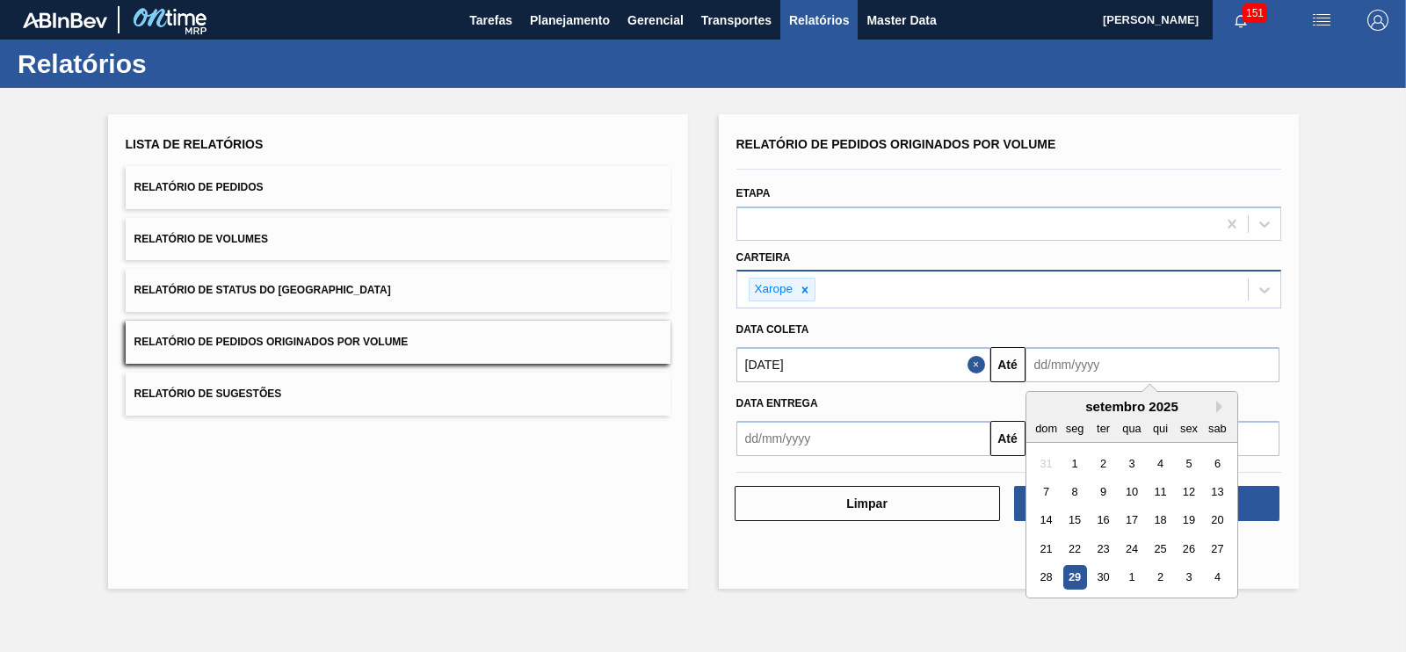
click at [1056, 423] on div "dom" at bounding box center [1046, 428] width 24 height 24
click at [1217, 412] on div "setembro 2025 dom seg ter qua qui sex sab" at bounding box center [1131, 417] width 211 height 51
click at [1218, 406] on button "Next Month" at bounding box center [1222, 407] width 12 height 12
click at [1186, 573] on div "31" at bounding box center [1188, 578] width 24 height 24
type input "[DATE]"
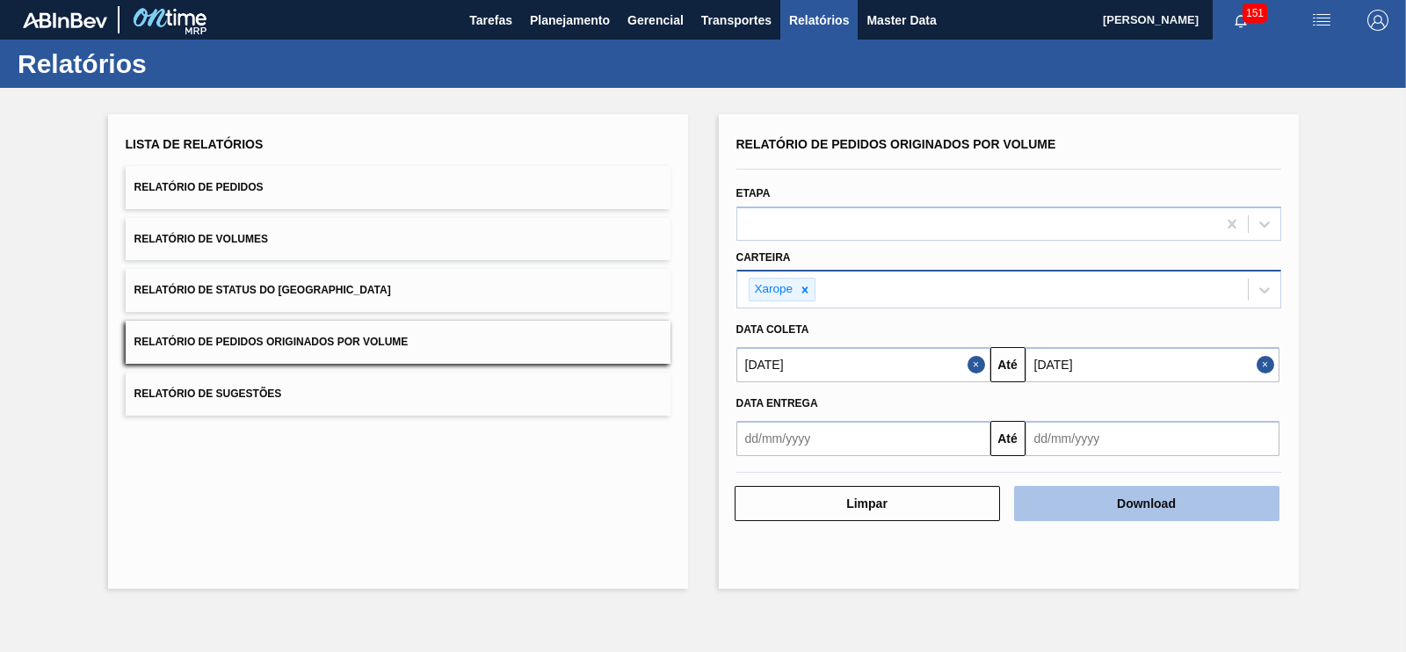
click at [1165, 499] on button "Download" at bounding box center [1146, 503] width 265 height 35
